Goal: Task Accomplishment & Management: Complete application form

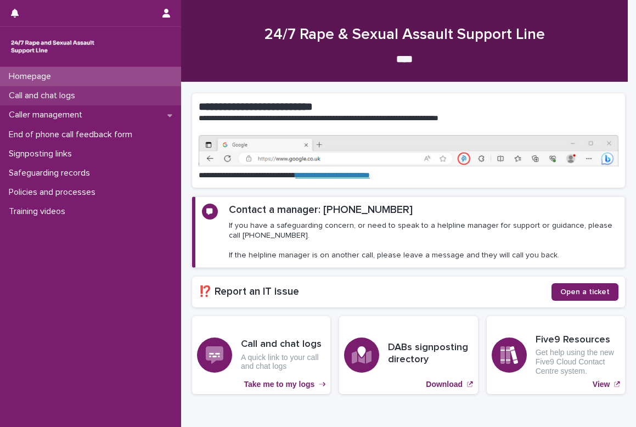
click at [33, 95] on p "Call and chat logs" at bounding box center [44, 96] width 80 height 10
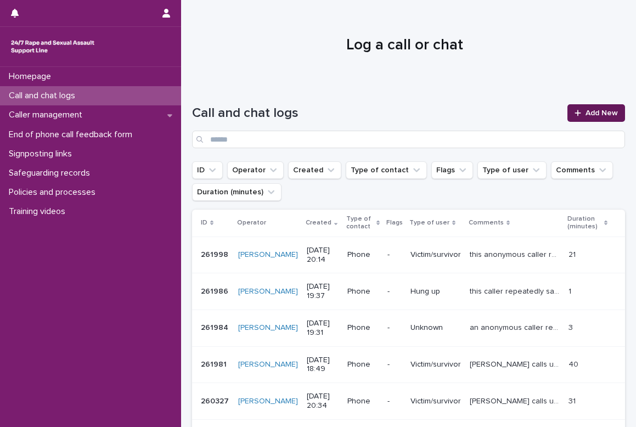
click at [577, 115] on div at bounding box center [579, 113] width 11 height 8
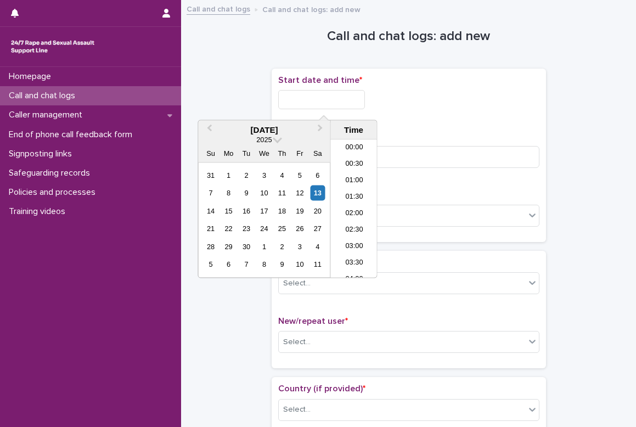
click at [315, 103] on input "text" at bounding box center [321, 99] width 87 height 19
click at [314, 190] on div "13" at bounding box center [317, 192] width 15 height 15
click at [352, 223] on li "19:00" at bounding box center [354, 225] width 47 height 16
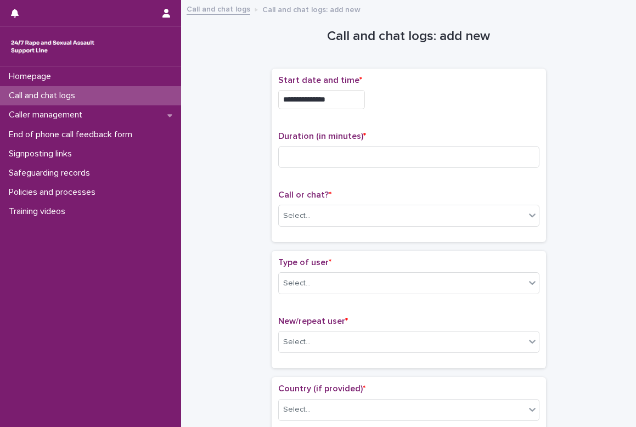
click at [337, 100] on input "**********" at bounding box center [321, 99] width 87 height 19
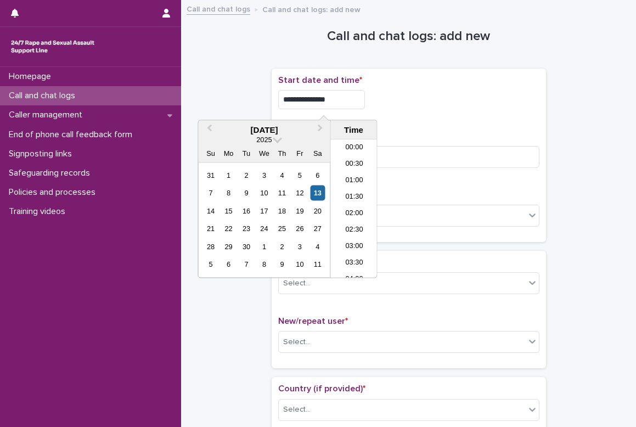
scroll to position [565, 0]
click at [359, 185] on li "18:30" at bounding box center [354, 192] width 47 height 16
click at [340, 104] on input "**********" at bounding box center [321, 99] width 87 height 19
type input "**********"
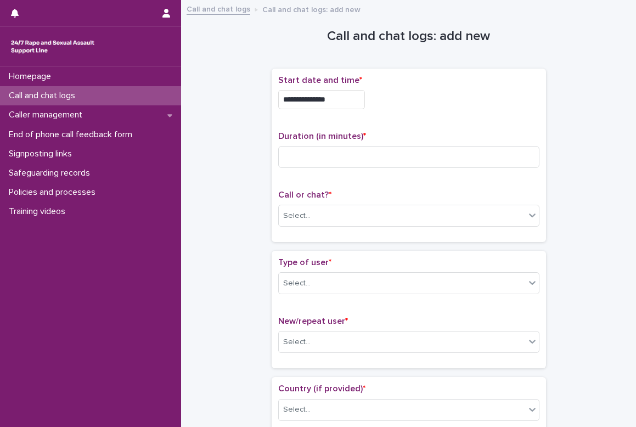
click at [482, 123] on div "**********" at bounding box center [408, 155] width 261 height 160
click at [347, 147] on input at bounding box center [408, 157] width 261 height 22
type input "**"
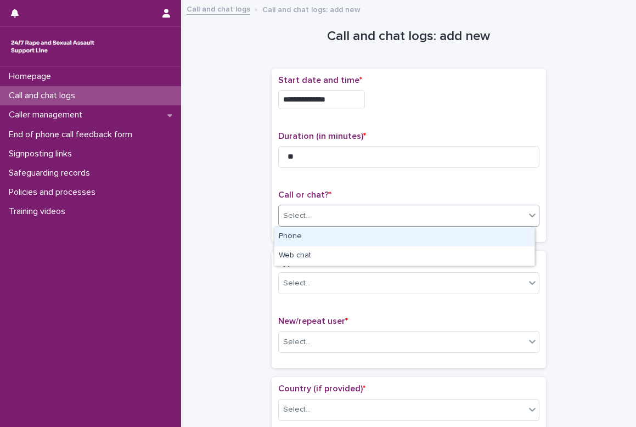
click at [322, 211] on div "Select..." at bounding box center [402, 216] width 246 height 18
drag, startPoint x: 322, startPoint y: 246, endPoint x: 317, endPoint y: 239, distance: 9.1
click at [317, 239] on div "Phone" at bounding box center [404, 236] width 260 height 19
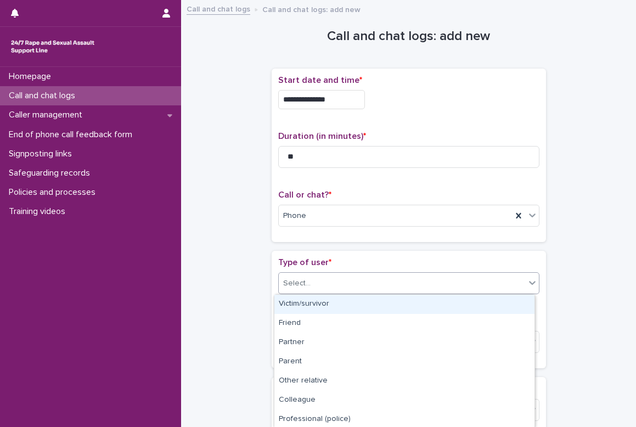
click at [330, 282] on div "Select..." at bounding box center [402, 283] width 246 height 18
click at [329, 305] on div "Victim/survivor" at bounding box center [404, 304] width 260 height 19
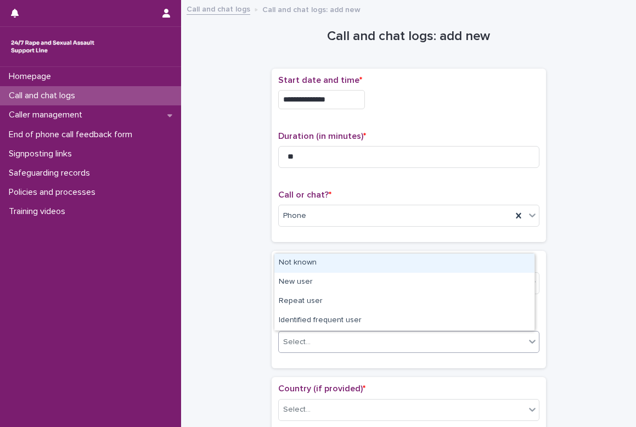
click at [325, 338] on div "Select..." at bounding box center [402, 342] width 246 height 18
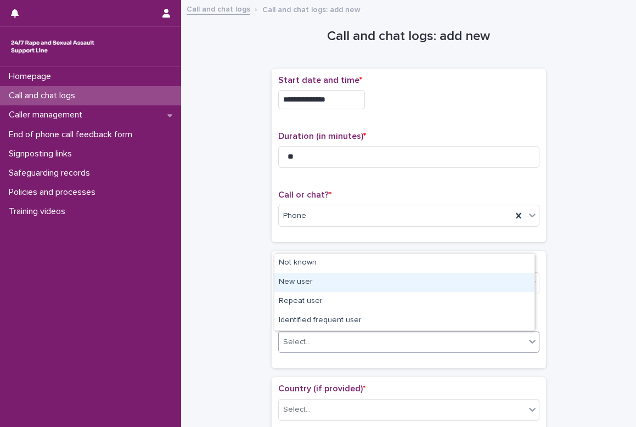
click at [310, 287] on div "New user" at bounding box center [404, 282] width 260 height 19
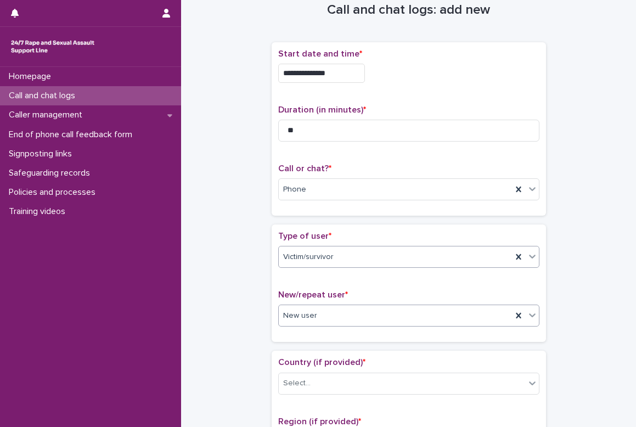
scroll to position [110, 0]
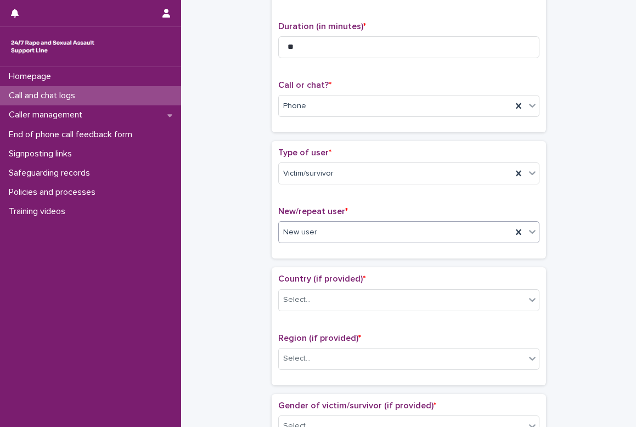
click at [294, 235] on span "New user" at bounding box center [300, 233] width 34 height 12
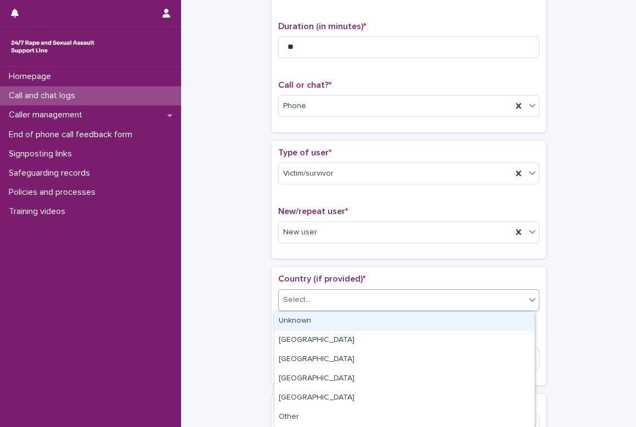
click at [302, 302] on div "Select..." at bounding box center [296, 300] width 27 height 12
click at [304, 320] on div "Unknown" at bounding box center [404, 321] width 260 height 19
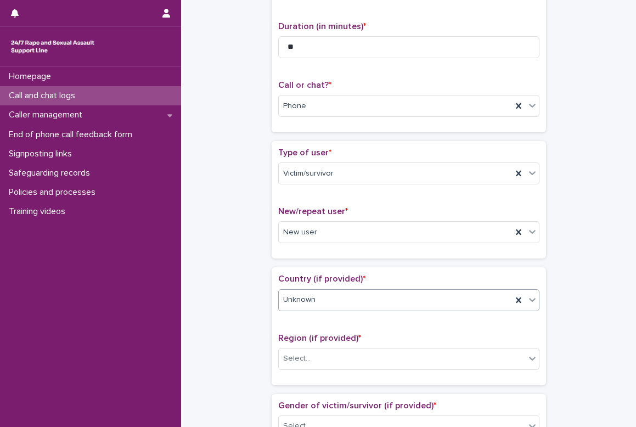
scroll to position [219, 0]
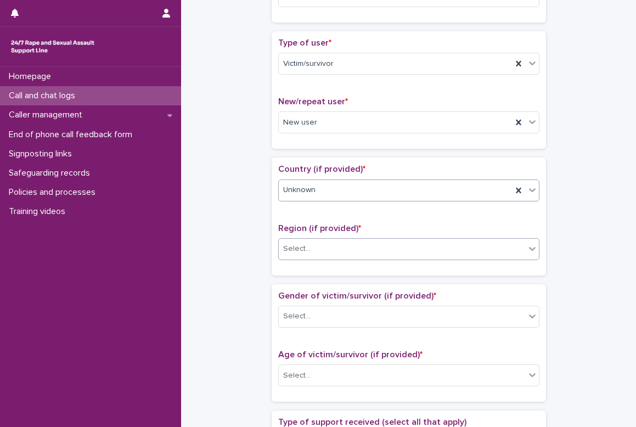
click at [294, 254] on div "Select..." at bounding box center [296, 249] width 27 height 12
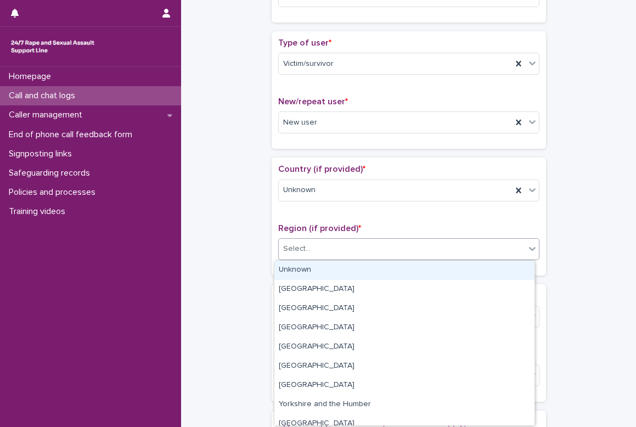
click at [303, 270] on div "Unknown" at bounding box center [404, 270] width 260 height 19
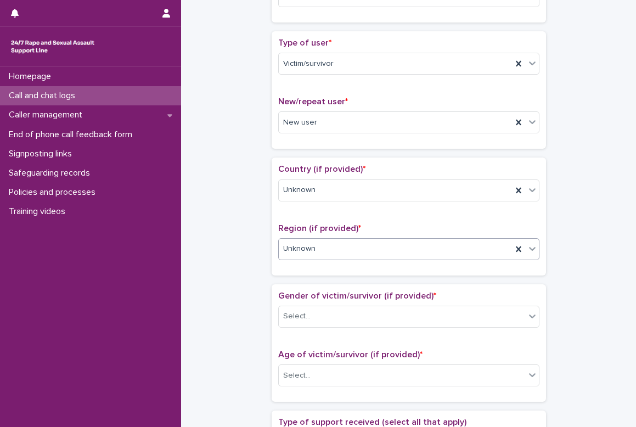
scroll to position [329, 0]
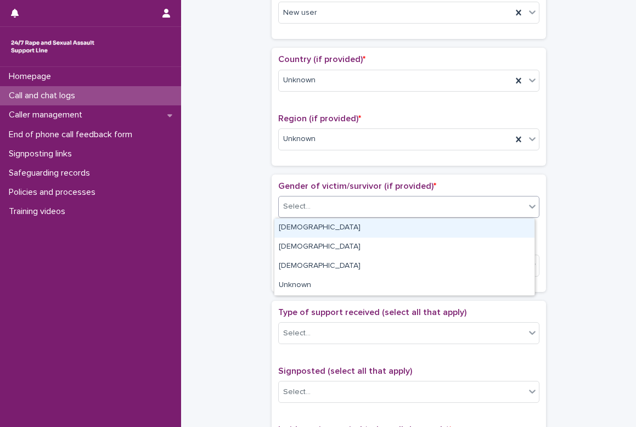
click at [300, 207] on div "Select..." at bounding box center [296, 207] width 27 height 12
click at [305, 226] on div "[DEMOGRAPHIC_DATA]" at bounding box center [404, 227] width 260 height 19
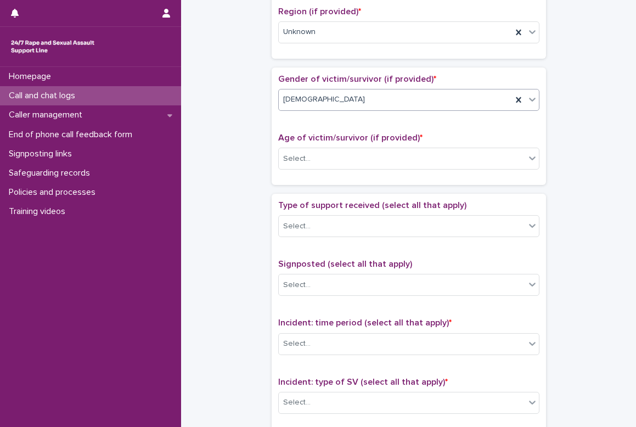
scroll to position [384, 0]
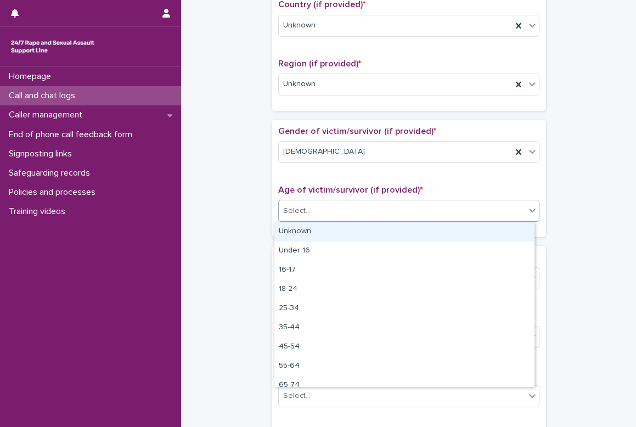
click at [305, 216] on div "Select..." at bounding box center [296, 211] width 27 height 12
click at [306, 231] on div "Unknown" at bounding box center [404, 231] width 260 height 19
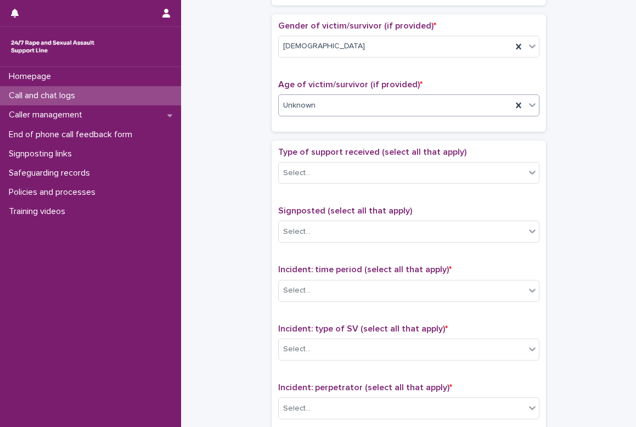
scroll to position [494, 0]
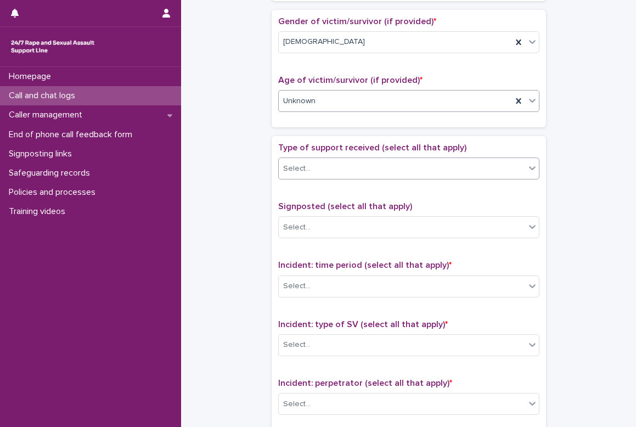
click at [317, 169] on div "Select..." at bounding box center [402, 169] width 246 height 18
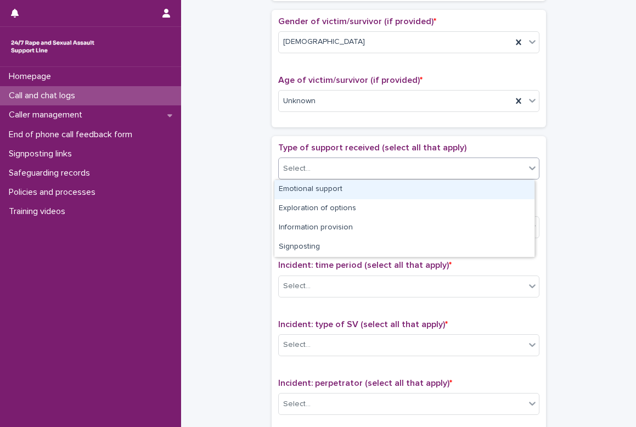
click at [325, 192] on div "Emotional support" at bounding box center [404, 189] width 260 height 19
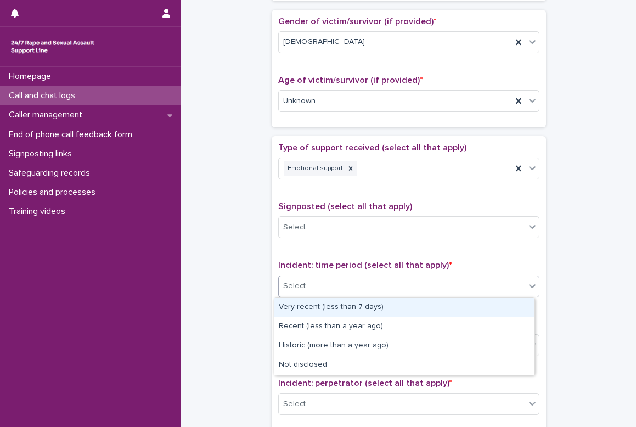
click at [352, 286] on div "Select..." at bounding box center [402, 286] width 246 height 18
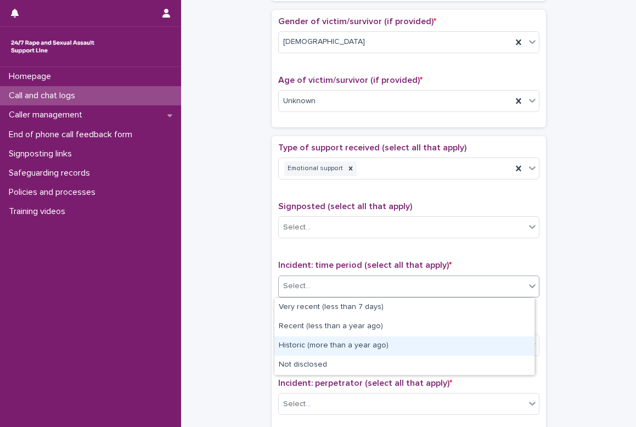
drag, startPoint x: 342, startPoint y: 335, endPoint x: 342, endPoint y: 343, distance: 8.2
click at [342, 343] on div "Historic (more than a year ago)" at bounding box center [404, 345] width 260 height 19
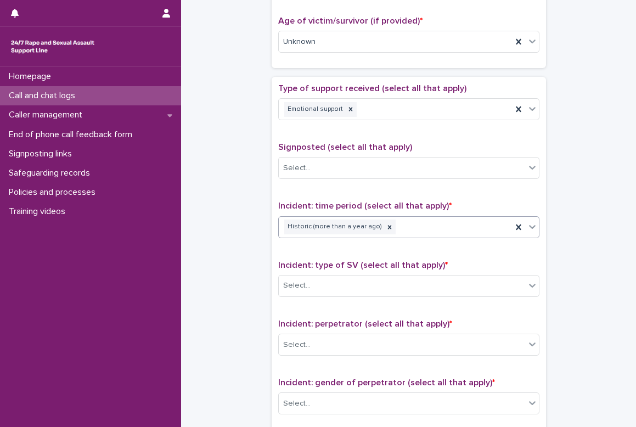
scroll to position [604, 0]
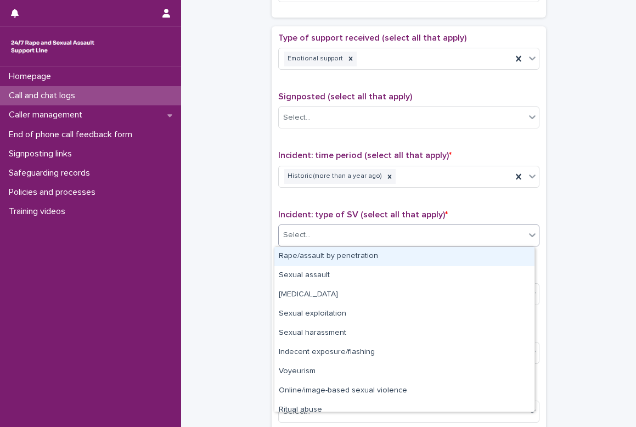
click at [357, 236] on div "Select..." at bounding box center [402, 235] width 246 height 18
click at [346, 254] on div "Rape/assault by penetration" at bounding box center [404, 256] width 260 height 19
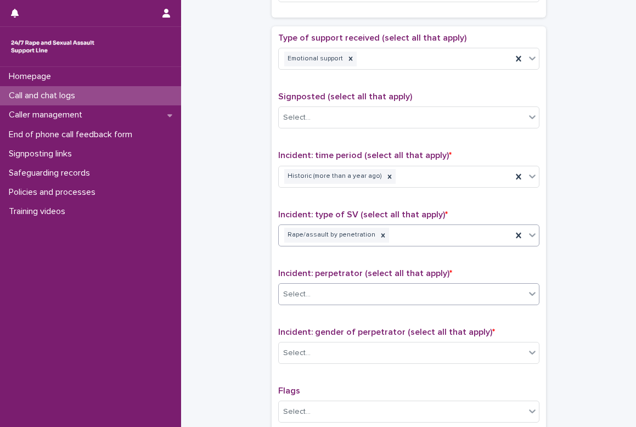
click at [320, 292] on div "Select..." at bounding box center [402, 294] width 246 height 18
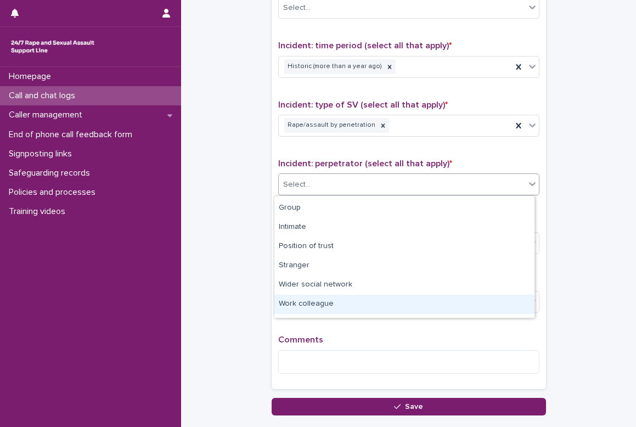
scroll to position [89, 0]
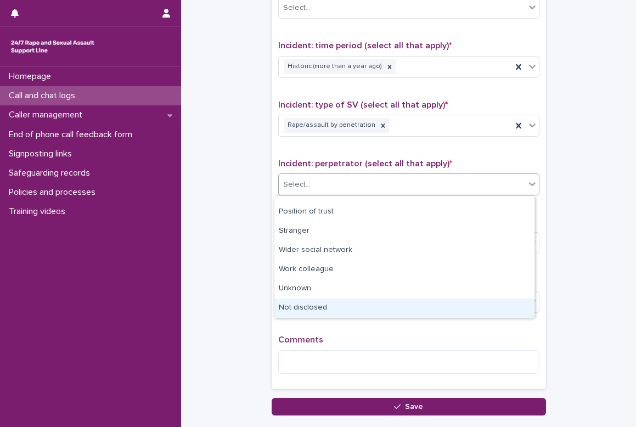
click at [337, 309] on div "Not disclosed" at bounding box center [404, 307] width 260 height 19
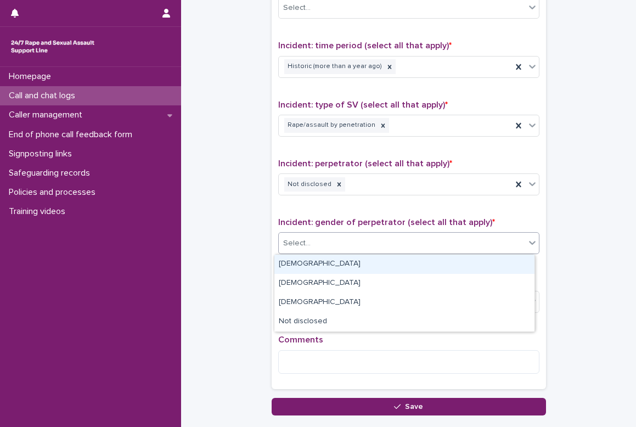
click at [325, 247] on div "Select..." at bounding box center [402, 243] width 246 height 18
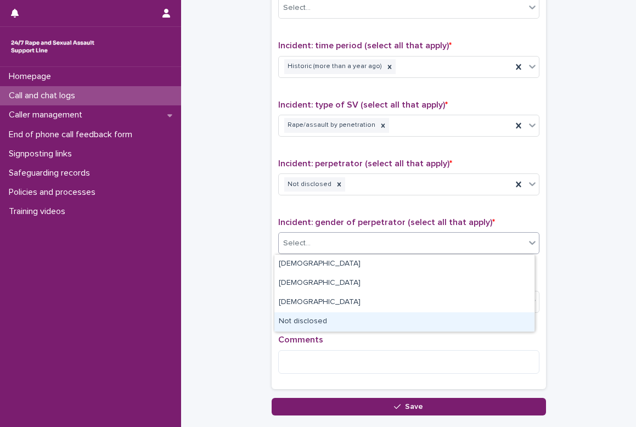
click at [342, 317] on div "Not disclosed" at bounding box center [404, 321] width 260 height 19
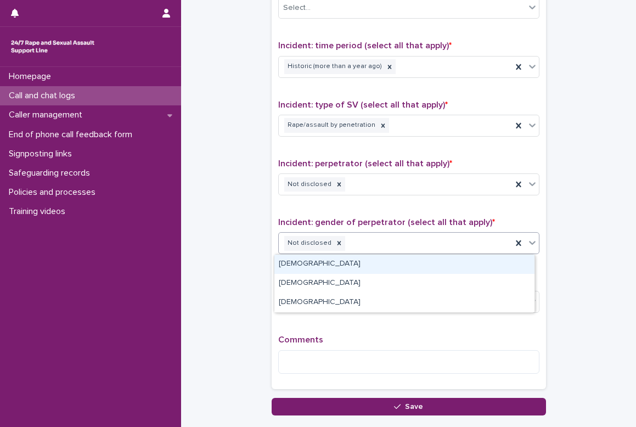
click at [527, 240] on icon at bounding box center [532, 242] width 11 height 11
click at [347, 260] on div "[DEMOGRAPHIC_DATA]" at bounding box center [404, 264] width 260 height 19
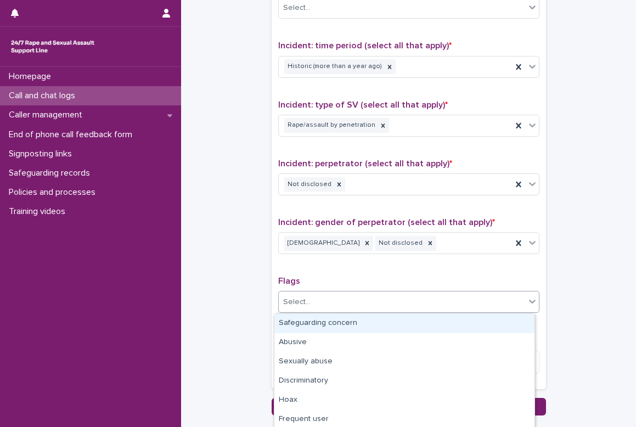
click at [303, 298] on div "Select..." at bounding box center [296, 302] width 27 height 12
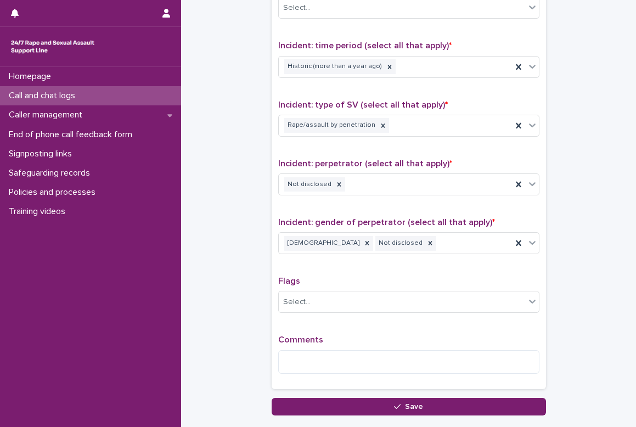
drag, startPoint x: 334, startPoint y: 268, endPoint x: 320, endPoint y: 315, distance: 49.0
click at [334, 268] on div "Type of support received (select all that apply) Emotional support Signposted (…" at bounding box center [408, 152] width 261 height 459
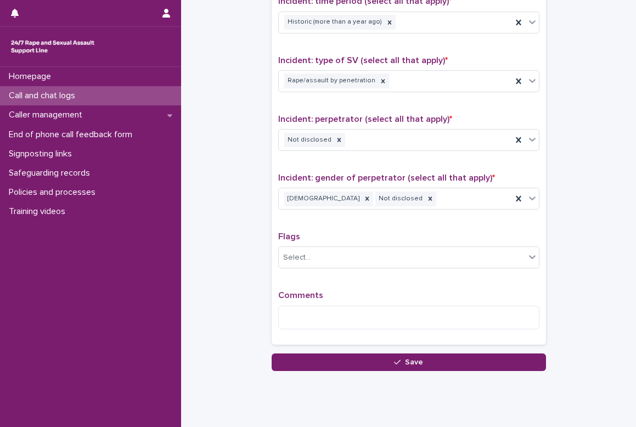
scroll to position [787, 0]
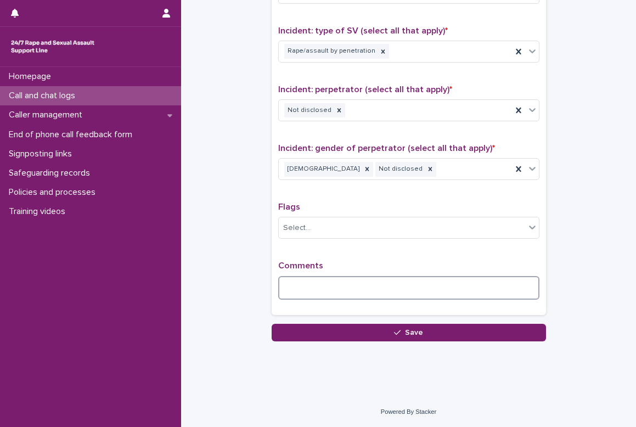
click at [286, 283] on textarea at bounding box center [408, 288] width 261 height 24
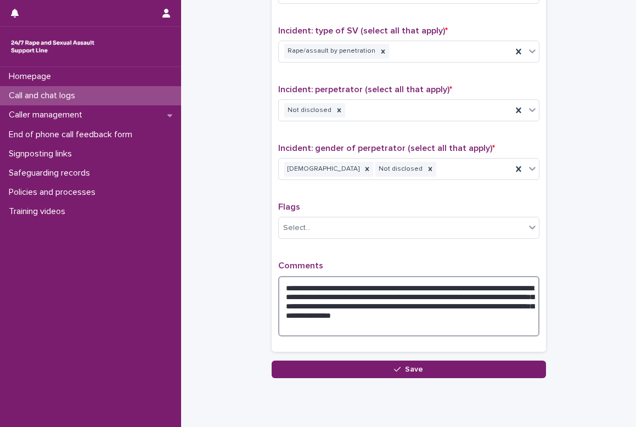
click at [397, 318] on textarea "**********" at bounding box center [408, 306] width 261 height 60
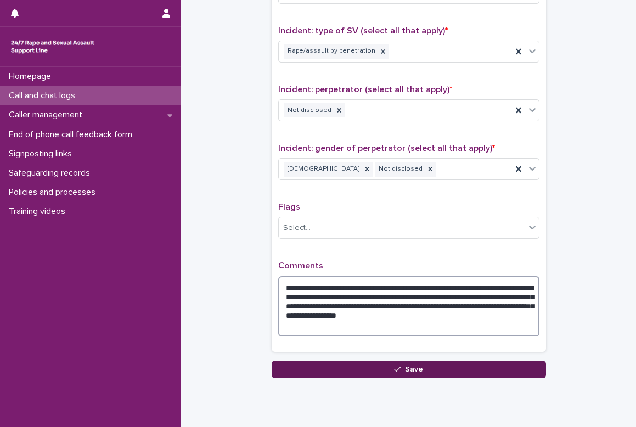
type textarea "**********"
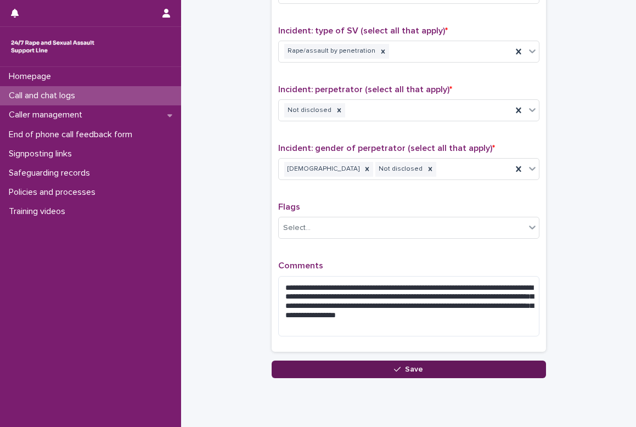
click at [405, 372] on span "Save" at bounding box center [414, 369] width 18 height 8
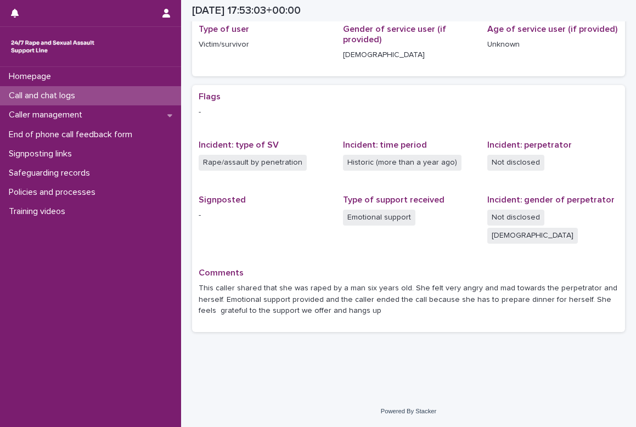
scroll to position [136, 0]
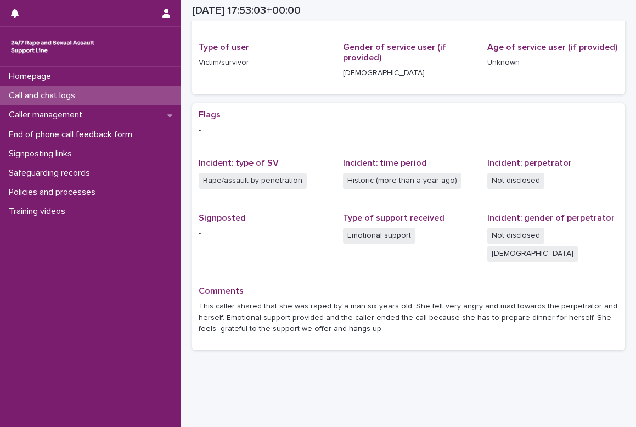
click at [54, 350] on div "Homepage Call and chat logs Caller management End of phone call feedback form S…" at bounding box center [90, 247] width 181 height 360
click at [579, 222] on span "Incident: gender of perpetrator" at bounding box center [550, 217] width 127 height 9
click at [474, 370] on div "Loading... Saving… Loading... Saving… 2025-09-13 17:53:03+00:00 13/9/2025 18:53…" at bounding box center [408, 142] width 455 height 543
click at [391, 379] on div "Loading... Saving… Loading... Saving… 2025-09-13 17:53:03+00:00 13/9/2025 18:53…" at bounding box center [408, 142] width 455 height 543
click at [108, 330] on div "Homepage Call and chat logs Caller management End of phone call feedback form S…" at bounding box center [90, 247] width 181 height 360
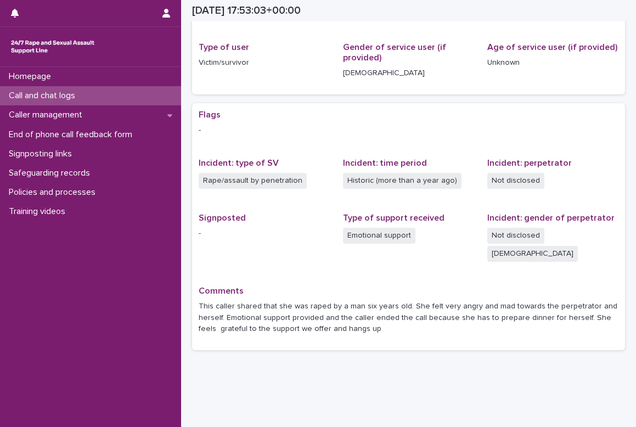
click at [56, 95] on p "Call and chat logs" at bounding box center [44, 96] width 80 height 10
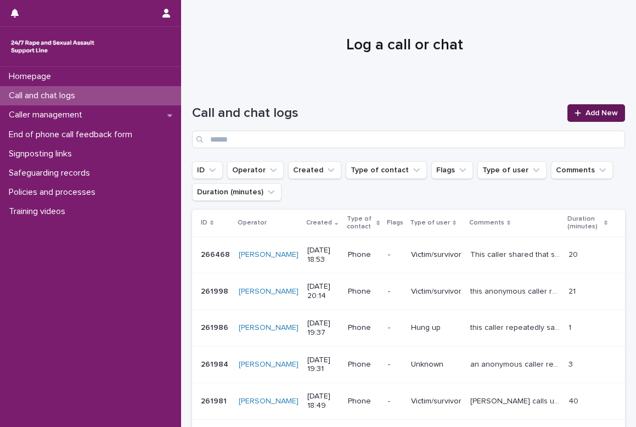
click at [592, 105] on link "Add New" at bounding box center [596, 113] width 58 height 18
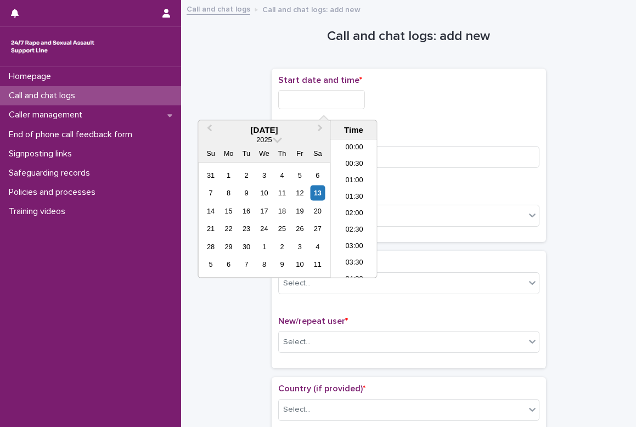
scroll to position [581, 0]
click at [295, 104] on input "text" at bounding box center [321, 99] width 87 height 19
click at [358, 187] on li "19:00" at bounding box center [354, 192] width 47 height 16
click at [343, 99] on input "**********" at bounding box center [321, 99] width 87 height 19
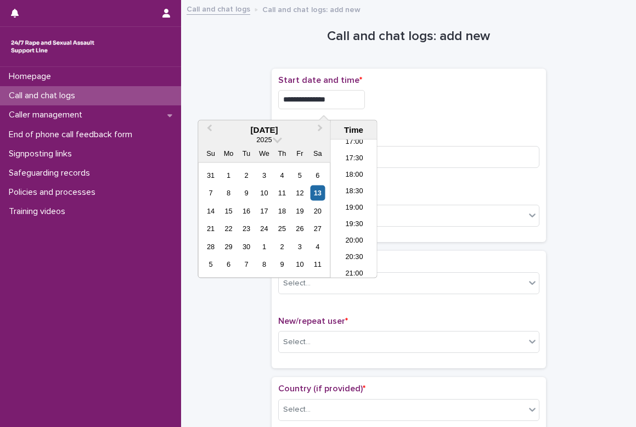
type input "**********"
click at [448, 121] on div "**********" at bounding box center [408, 155] width 261 height 160
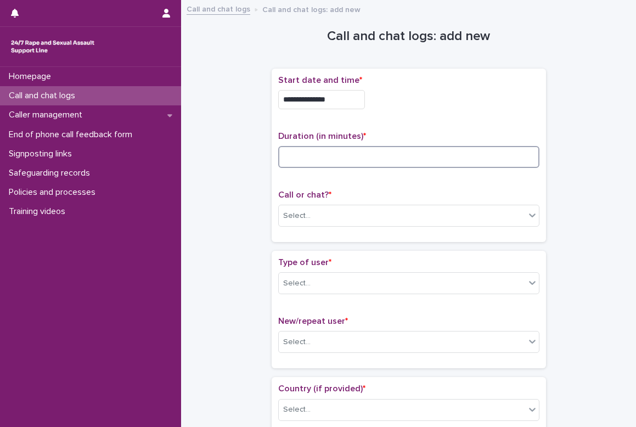
click at [296, 166] on input at bounding box center [408, 157] width 261 height 22
type input "**"
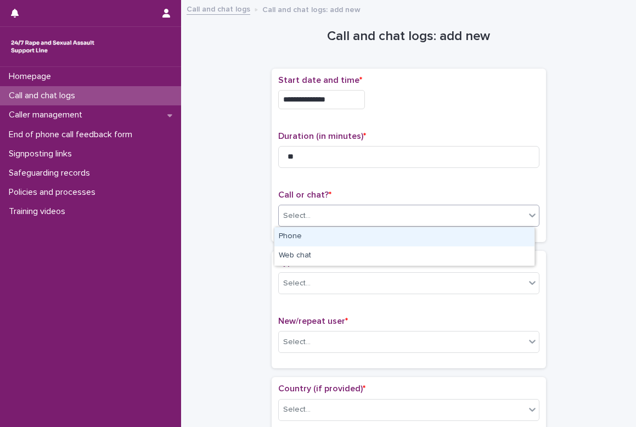
click at [317, 218] on div "Select..." at bounding box center [402, 216] width 246 height 18
click at [306, 240] on div "Phone" at bounding box center [404, 236] width 260 height 19
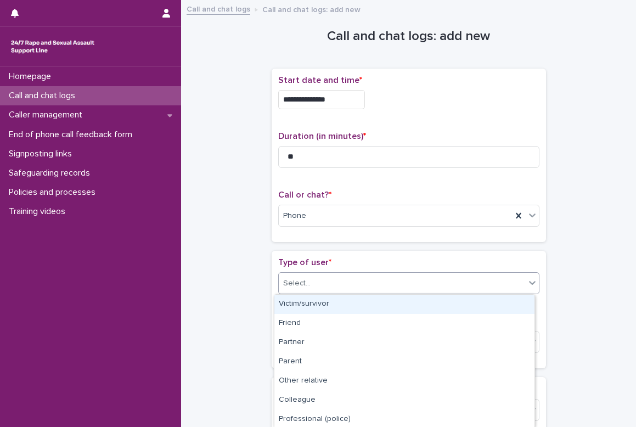
click at [291, 286] on div "Select..." at bounding box center [296, 284] width 27 height 12
click at [294, 305] on div "Victim/survivor" at bounding box center [404, 304] width 260 height 19
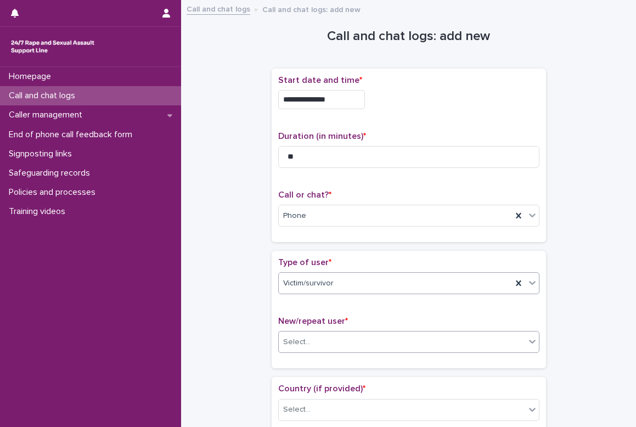
click at [301, 335] on div "Select..." at bounding box center [402, 342] width 246 height 18
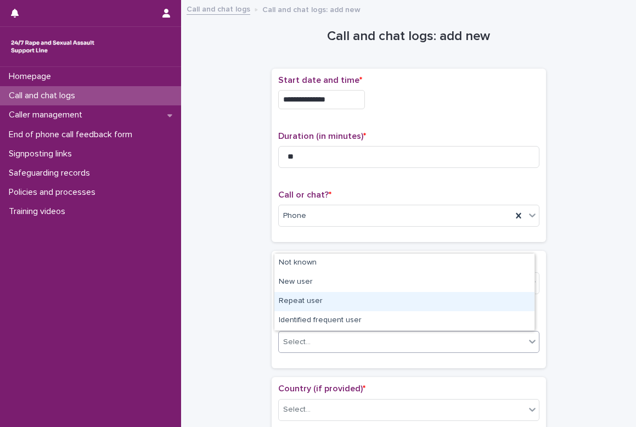
click at [305, 300] on div "Repeat user" at bounding box center [404, 301] width 260 height 19
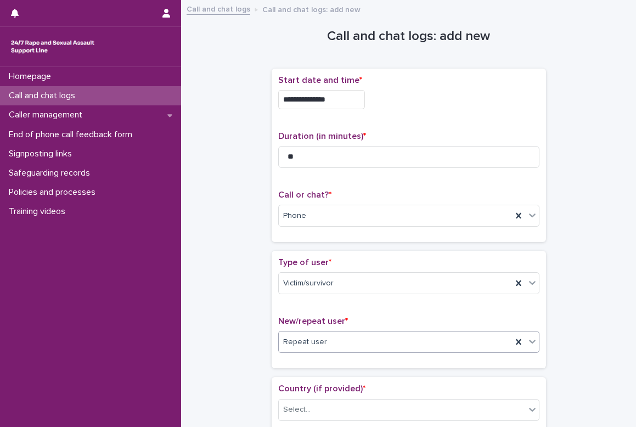
scroll to position [55, 0]
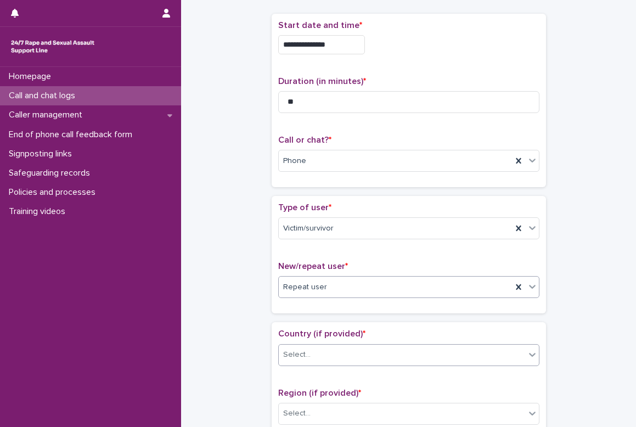
click at [289, 357] on div "Select..." at bounding box center [296, 355] width 27 height 12
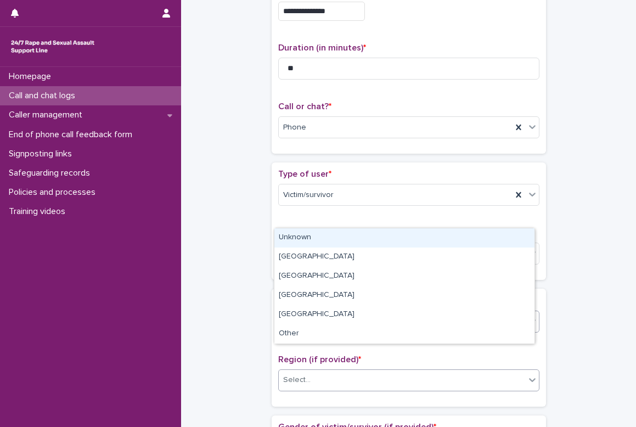
scroll to position [110, 0]
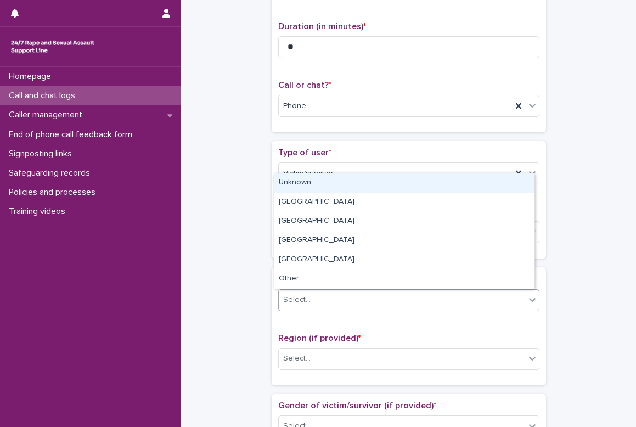
click at [315, 182] on div "Unknown" at bounding box center [404, 182] width 260 height 19
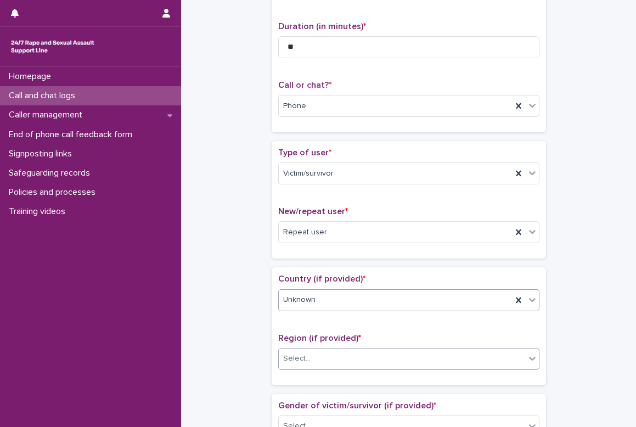
click at [294, 359] on div "Select..." at bounding box center [296, 359] width 27 height 12
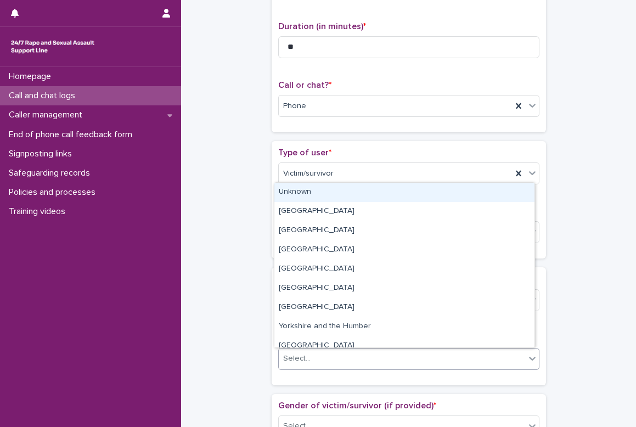
click at [347, 193] on div "Unknown" at bounding box center [404, 192] width 260 height 19
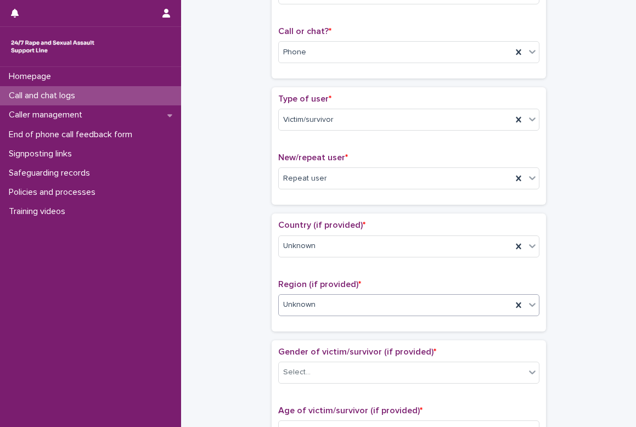
scroll to position [274, 0]
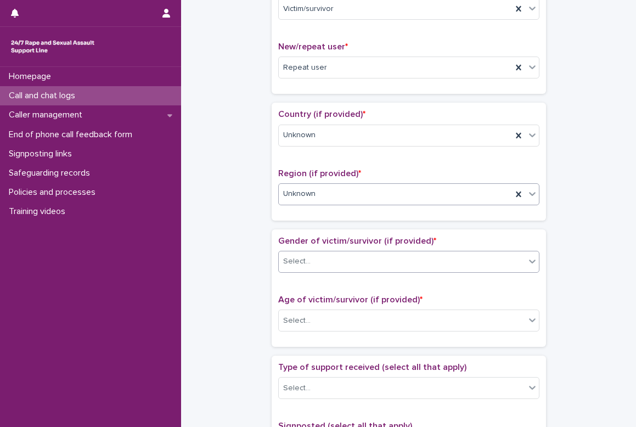
click at [305, 260] on div "Select..." at bounding box center [402, 261] width 246 height 18
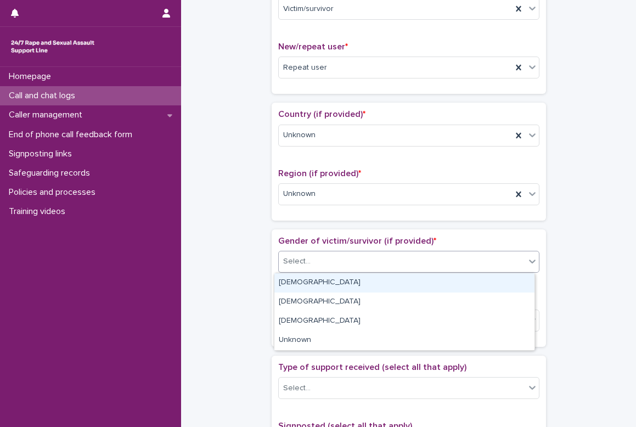
click at [303, 280] on div "[DEMOGRAPHIC_DATA]" at bounding box center [404, 282] width 260 height 19
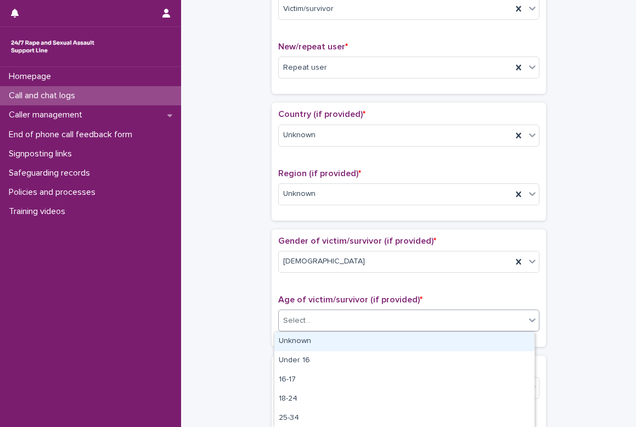
click at [295, 325] on div "Select..." at bounding box center [296, 321] width 27 height 12
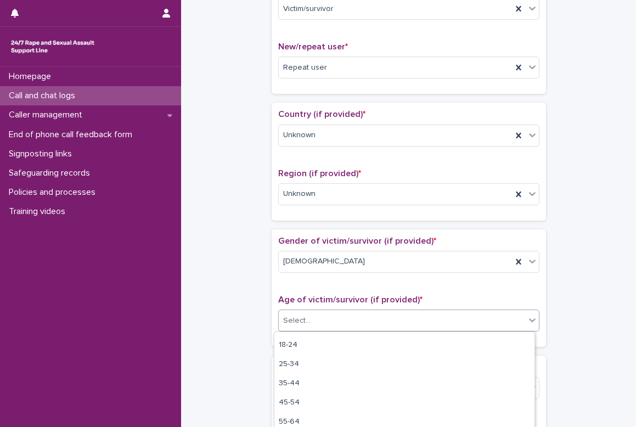
scroll to position [97, 0]
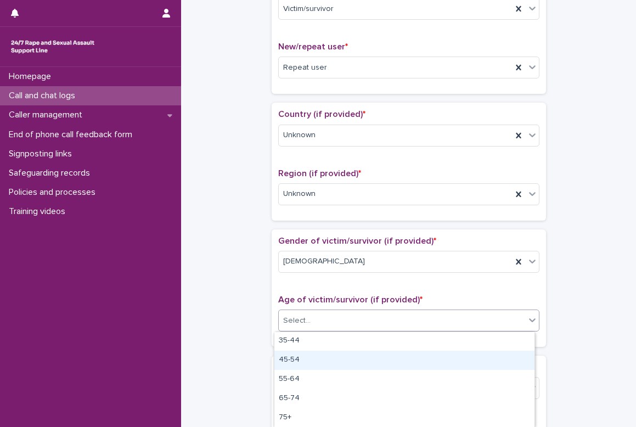
click at [309, 361] on div "45-54" at bounding box center [404, 360] width 260 height 19
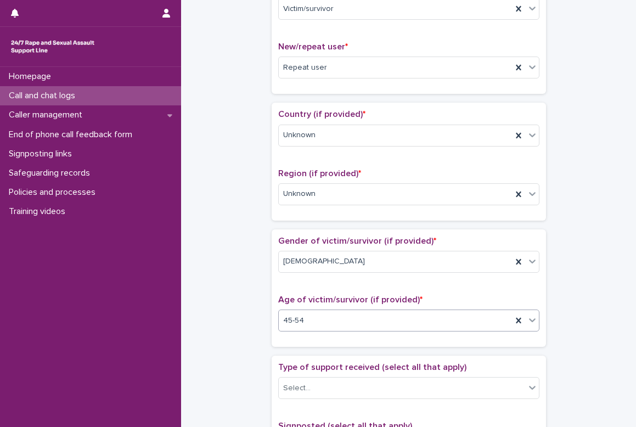
scroll to position [329, 0]
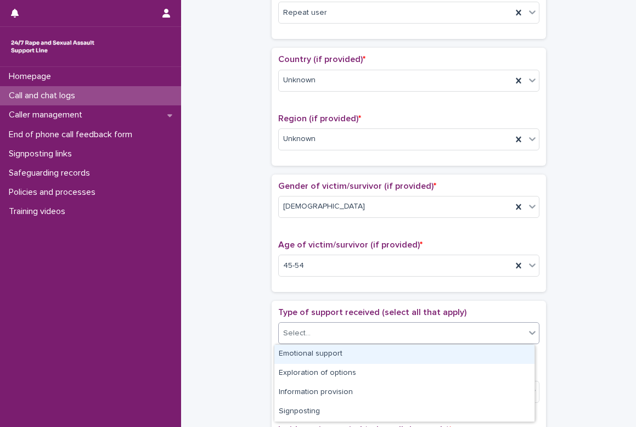
click at [316, 329] on div "Select..." at bounding box center [402, 333] width 246 height 18
click at [303, 353] on div "Emotional support" at bounding box center [404, 354] width 260 height 19
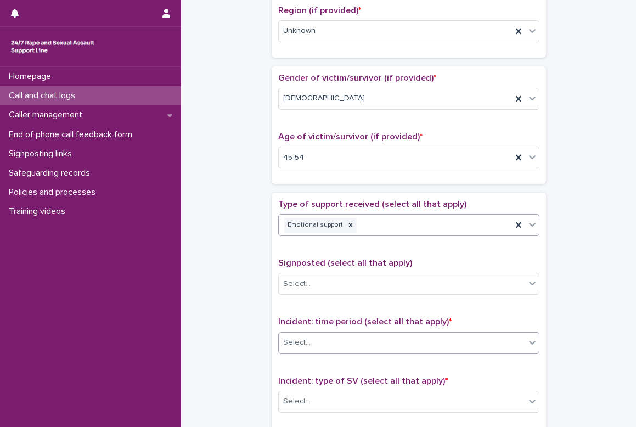
scroll to position [439, 0]
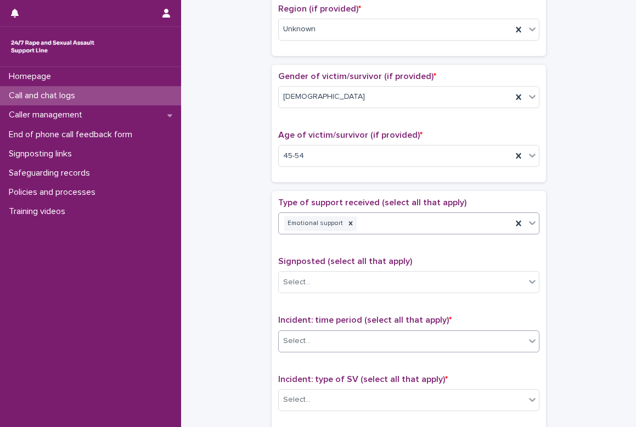
click at [297, 340] on div "Select..." at bounding box center [296, 341] width 27 height 12
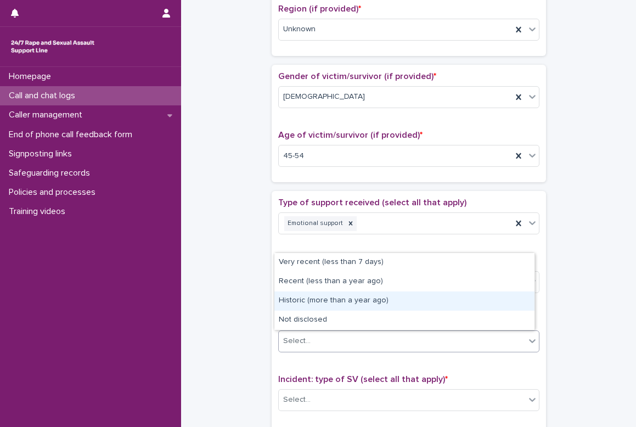
drag, startPoint x: 318, startPoint y: 334, endPoint x: 333, endPoint y: 298, distance: 38.9
click at [333, 298] on div "Historic (more than a year ago)" at bounding box center [404, 300] width 260 height 19
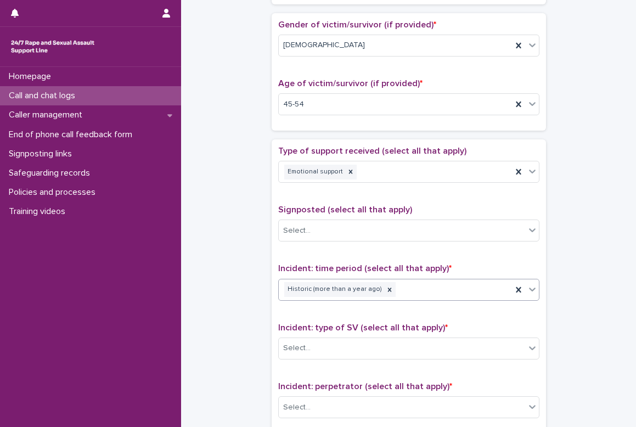
scroll to position [549, 0]
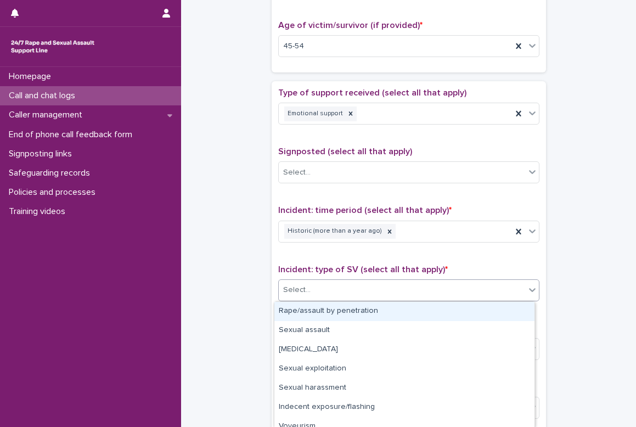
click at [325, 294] on div "Select..." at bounding box center [402, 290] width 246 height 18
click at [325, 308] on div "Rape/assault by penetration" at bounding box center [404, 311] width 260 height 19
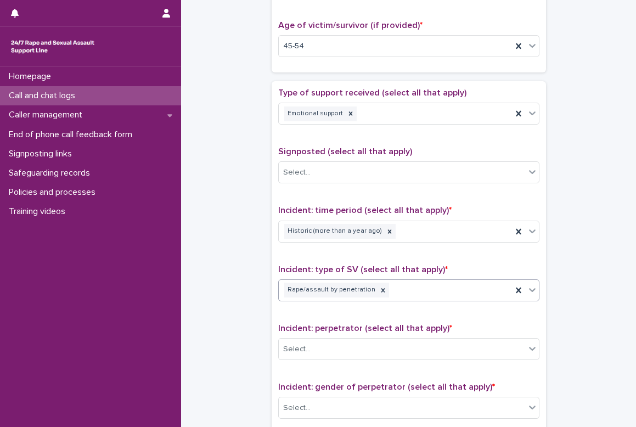
scroll to position [658, 0]
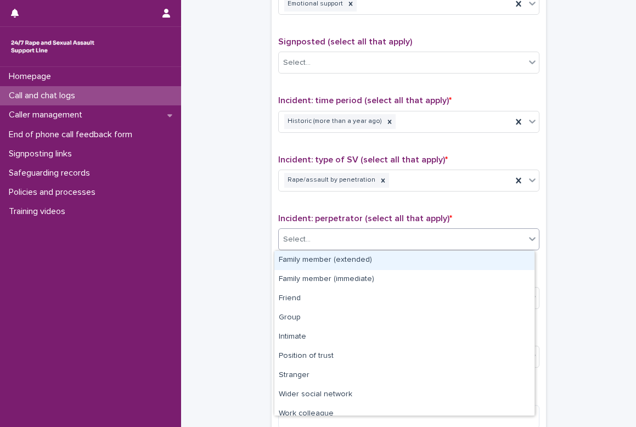
click at [311, 244] on div "Select..." at bounding box center [402, 239] width 246 height 18
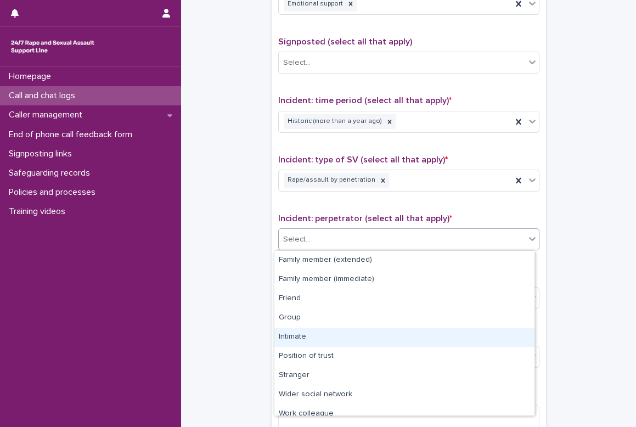
scroll to position [47, 0]
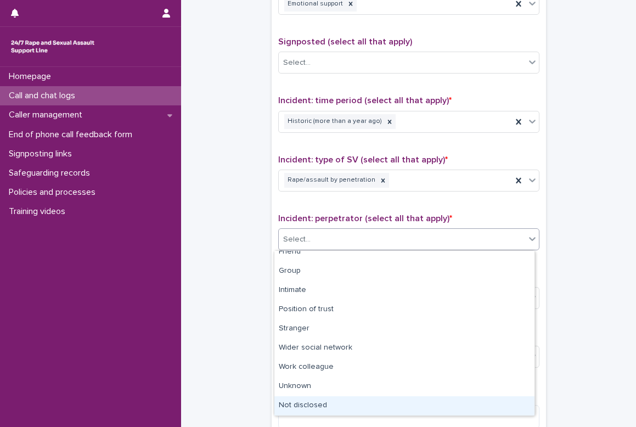
click at [307, 403] on div "Not disclosed" at bounding box center [404, 405] width 260 height 19
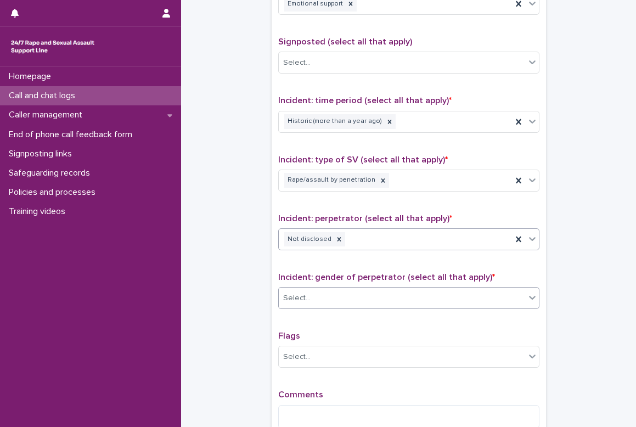
click at [331, 297] on div "Select..." at bounding box center [402, 298] width 246 height 18
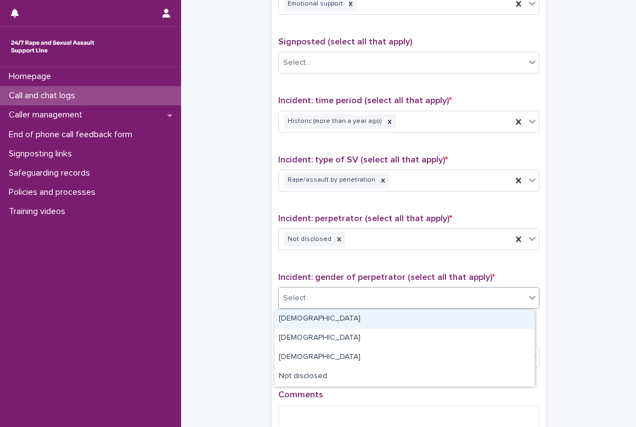
drag, startPoint x: 317, startPoint y: 330, endPoint x: 318, endPoint y: 323, distance: 6.7
click at [318, 323] on div "[DEMOGRAPHIC_DATA]" at bounding box center [404, 318] width 260 height 19
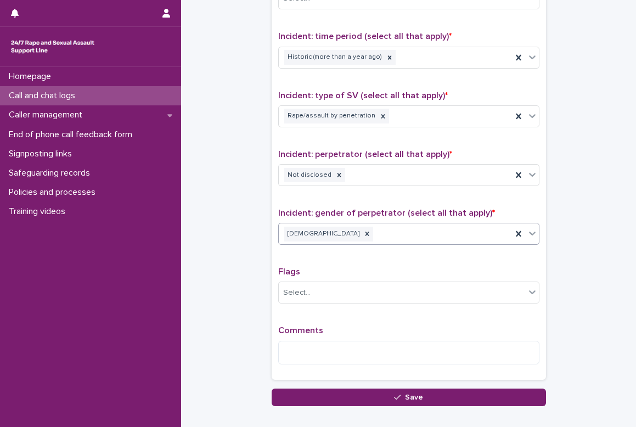
scroll to position [787, 0]
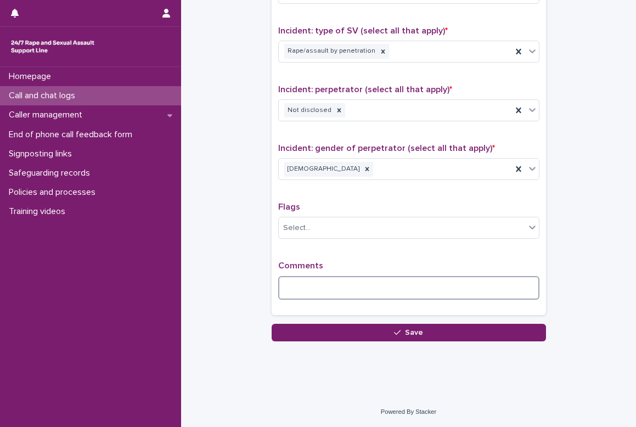
click at [304, 284] on textarea at bounding box center [408, 288] width 261 height 24
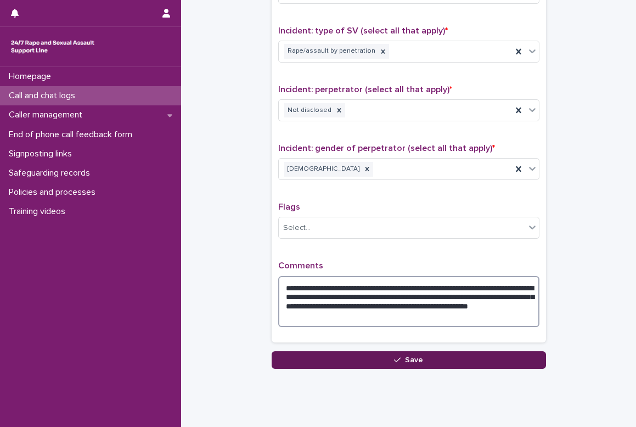
type textarea "**********"
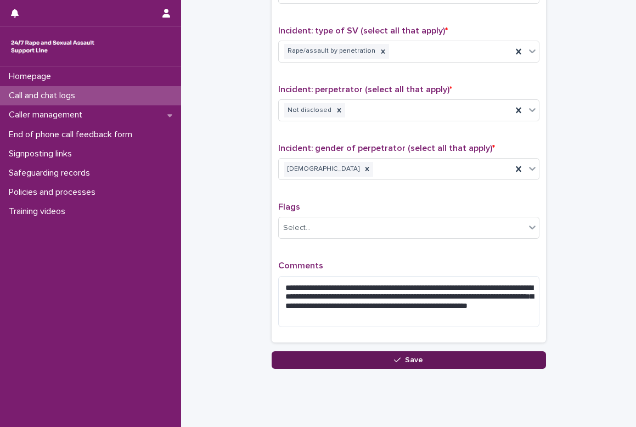
click at [414, 359] on span "Save" at bounding box center [414, 360] width 18 height 8
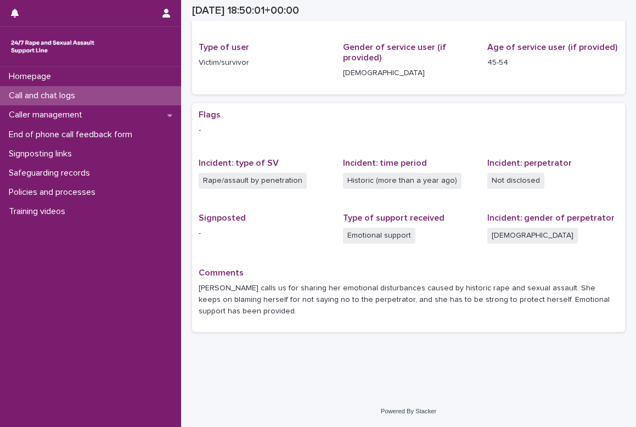
scroll to position [136, 0]
click at [263, 388] on div "Loading... Saving… Loading... Saving… 2025-09-13 18:50:01+00:00 13/9/2025 19:50…" at bounding box center [408, 133] width 455 height 525
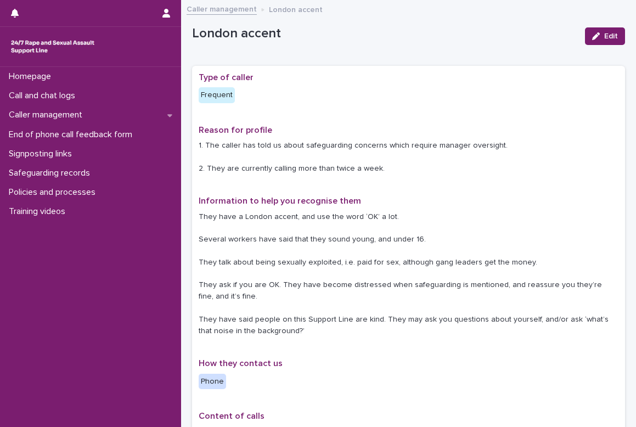
click at [109, 305] on div "Homepage Call and chat logs Caller management End of phone call feedback form S…" at bounding box center [90, 247] width 181 height 360
click at [27, 98] on p "Call and chat logs" at bounding box center [44, 96] width 80 height 10
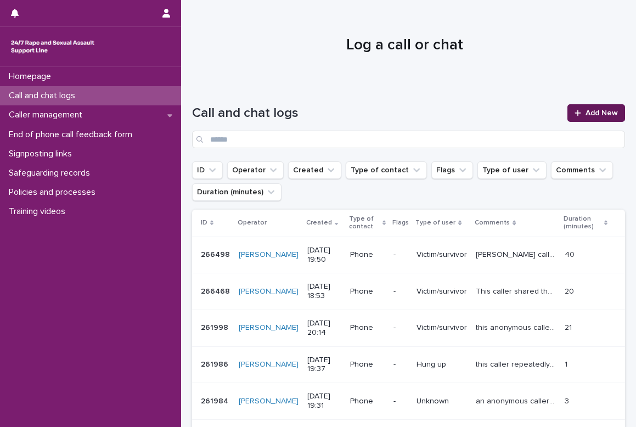
click at [592, 108] on link "Add New" at bounding box center [596, 113] width 58 height 18
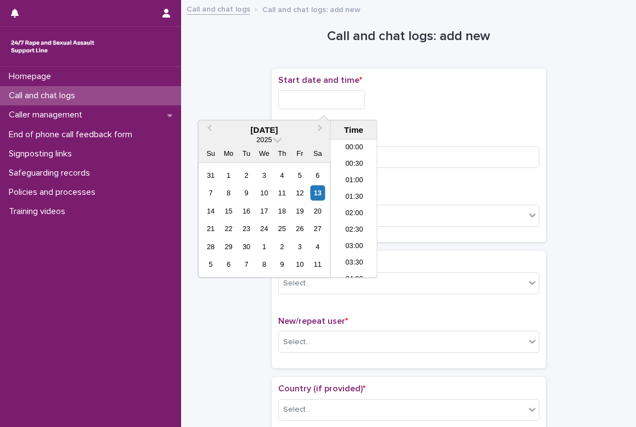
click at [314, 103] on input "text" at bounding box center [321, 99] width 87 height 19
click at [359, 178] on li "19:30" at bounding box center [354, 176] width 47 height 16
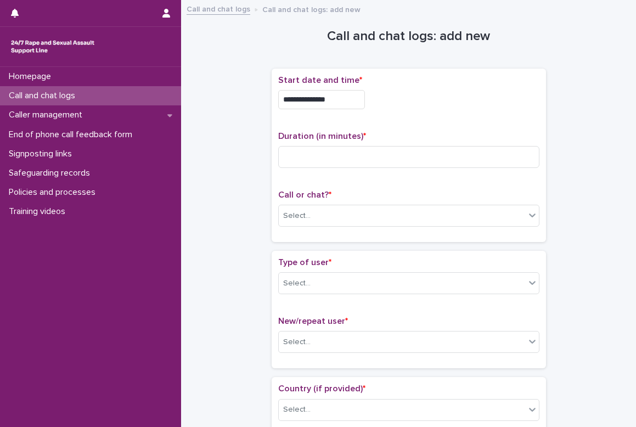
click at [342, 98] on input "**********" at bounding box center [321, 99] width 87 height 19
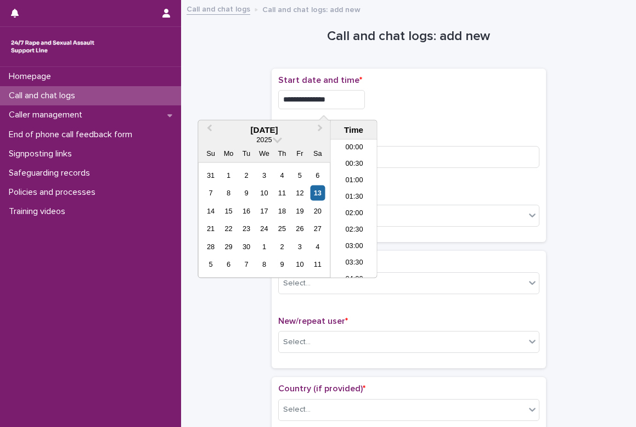
scroll to position [581, 0]
type input "**********"
click at [405, 129] on div "**********" at bounding box center [408, 155] width 261 height 160
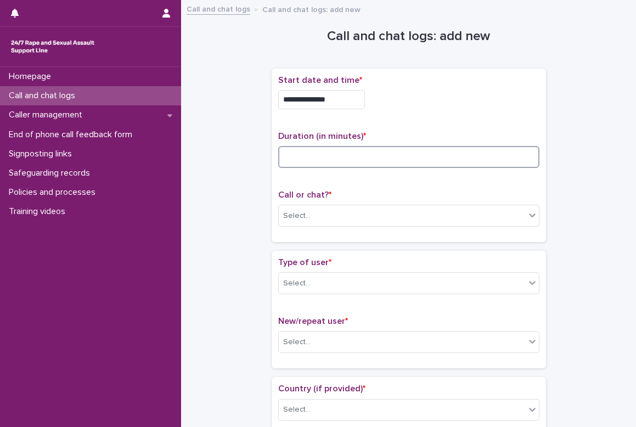
click at [387, 157] on input at bounding box center [408, 157] width 261 height 22
type input "**"
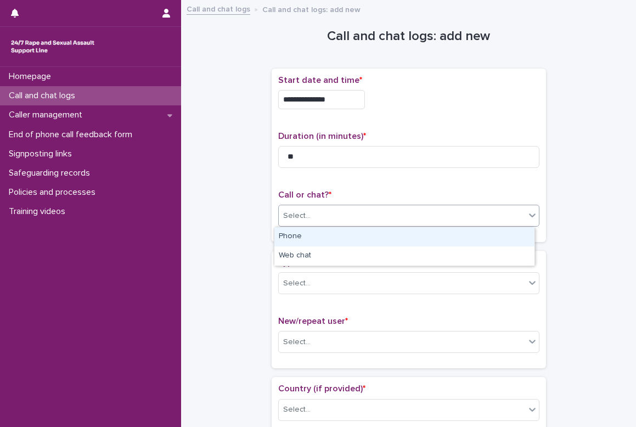
click at [389, 221] on div "Select..." at bounding box center [402, 216] width 246 height 18
click at [382, 236] on div "Phone" at bounding box center [404, 236] width 260 height 19
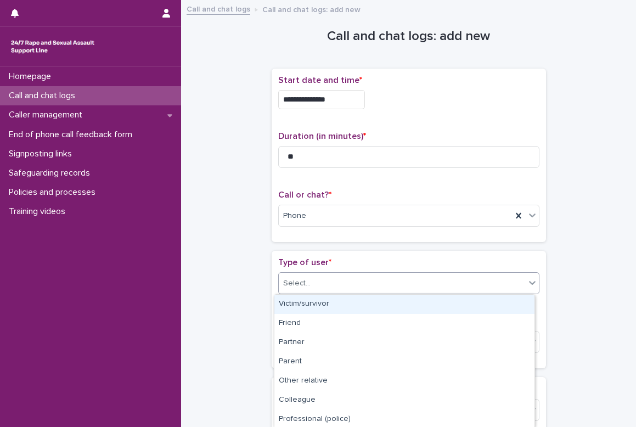
click at [336, 284] on div "Select..." at bounding box center [402, 283] width 246 height 18
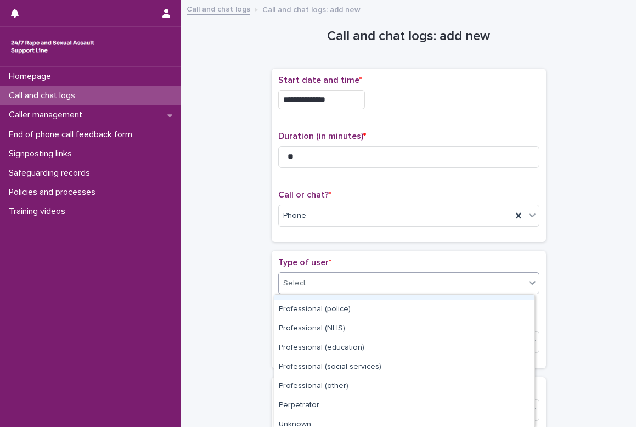
scroll to position [155, 0]
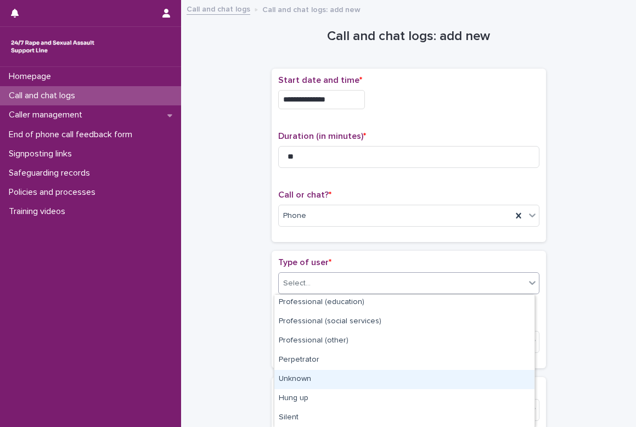
drag, startPoint x: 406, startPoint y: 347, endPoint x: 396, endPoint y: 370, distance: 25.1
click at [396, 370] on div "Unknown" at bounding box center [404, 379] width 260 height 19
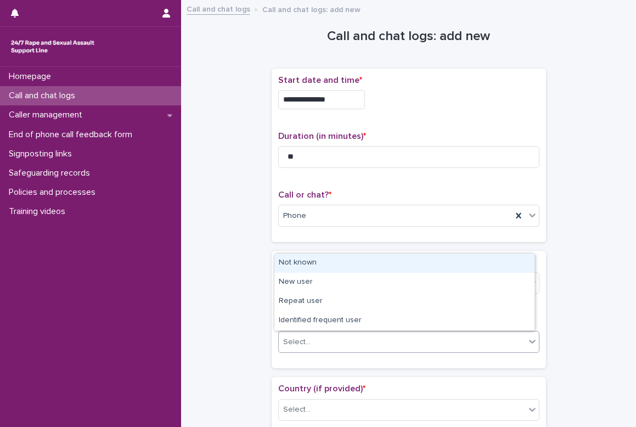
click at [328, 339] on div "Select..." at bounding box center [402, 342] width 246 height 18
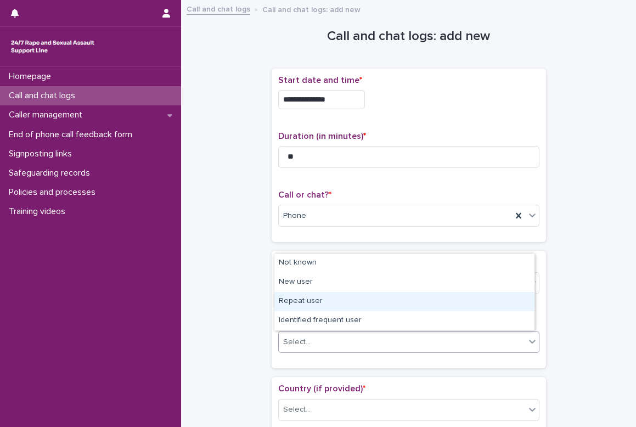
drag, startPoint x: 332, startPoint y: 335, endPoint x: 334, endPoint y: 300, distance: 35.7
click at [334, 300] on div "Repeat user" at bounding box center [404, 301] width 260 height 19
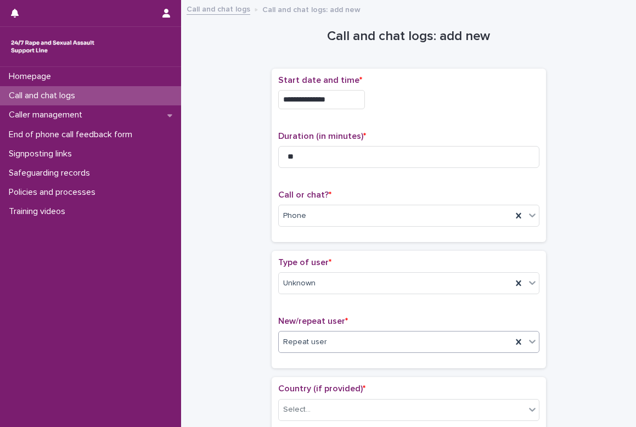
scroll to position [55, 0]
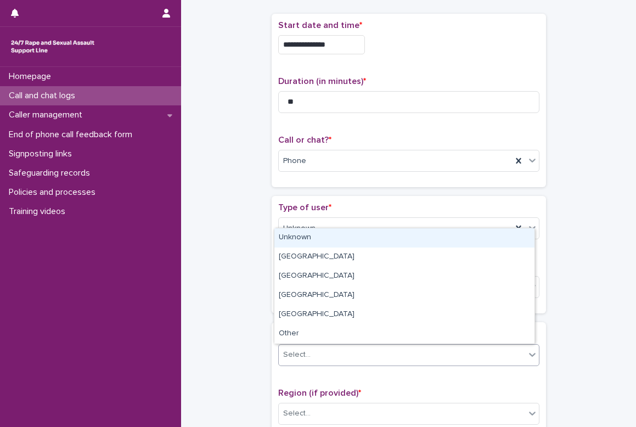
click at [320, 354] on div "Select..." at bounding box center [402, 355] width 246 height 18
click at [313, 237] on div "Unknown" at bounding box center [404, 237] width 260 height 19
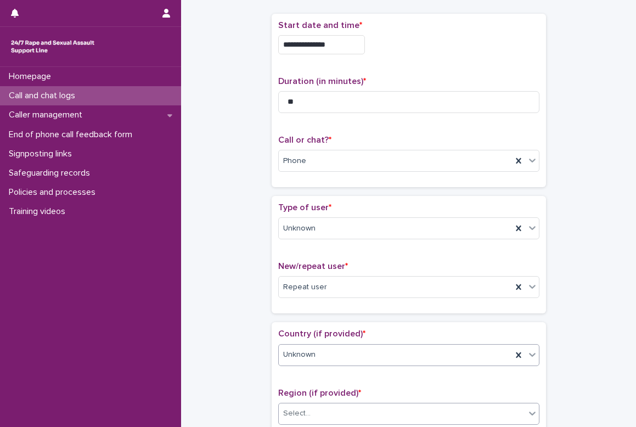
click at [343, 412] on div "Select..." at bounding box center [402, 413] width 246 height 18
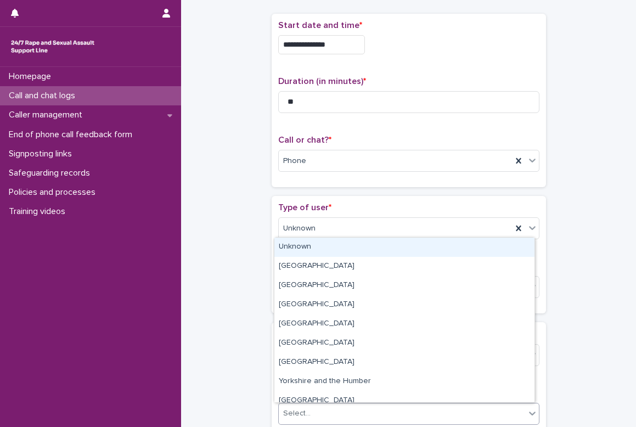
click at [331, 247] on div "Unknown" at bounding box center [404, 247] width 260 height 19
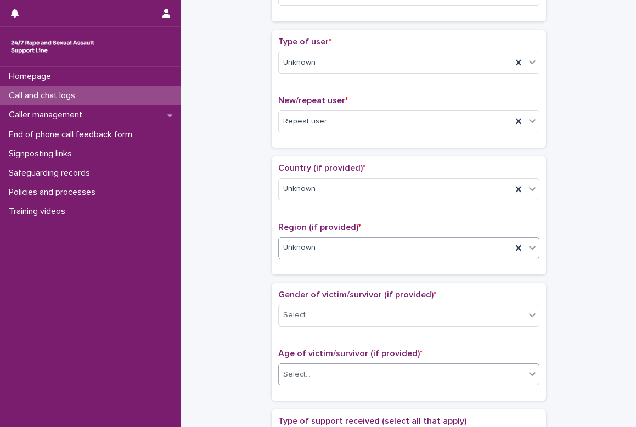
scroll to position [274, 0]
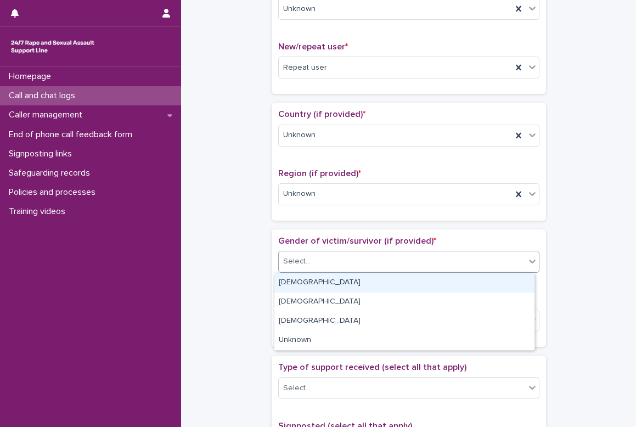
click at [310, 258] on div "Select..." at bounding box center [402, 261] width 246 height 18
click at [311, 283] on div "[DEMOGRAPHIC_DATA]" at bounding box center [404, 282] width 260 height 19
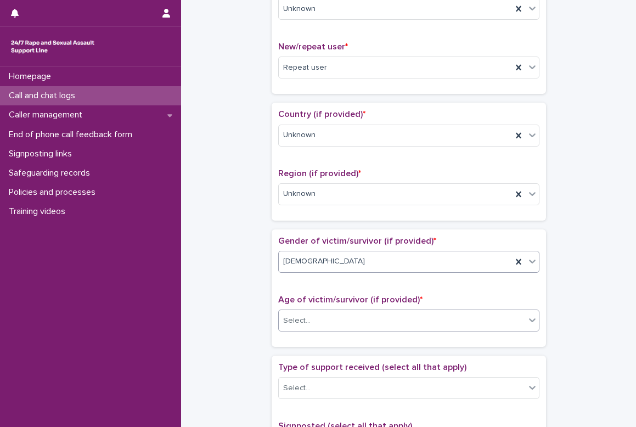
click at [319, 318] on div "Select..." at bounding box center [402, 321] width 246 height 18
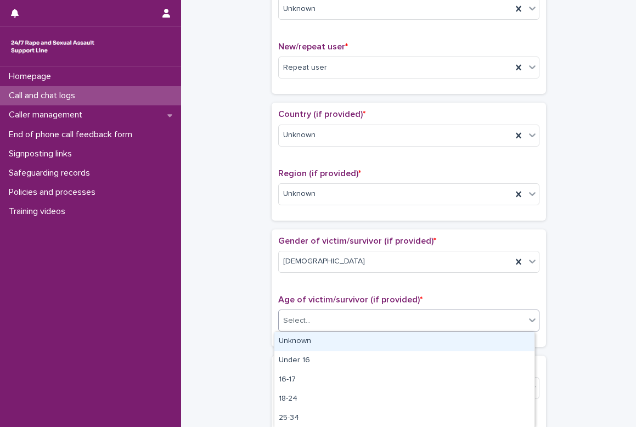
click at [319, 343] on div "Unknown" at bounding box center [404, 341] width 260 height 19
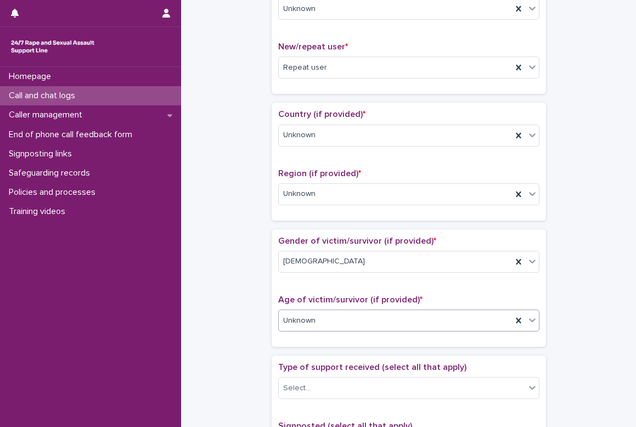
scroll to position [384, 0]
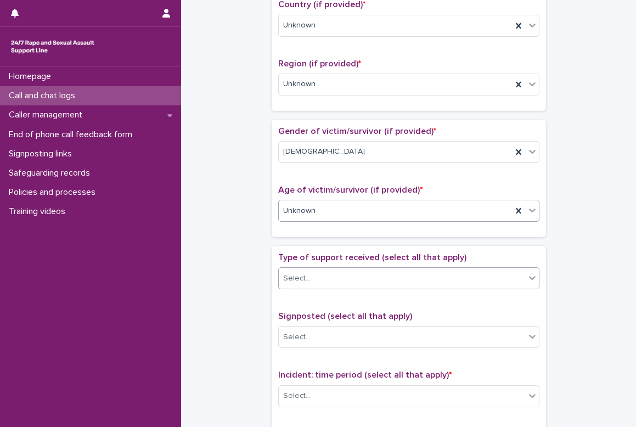
click at [301, 283] on div "Select..." at bounding box center [296, 279] width 27 height 12
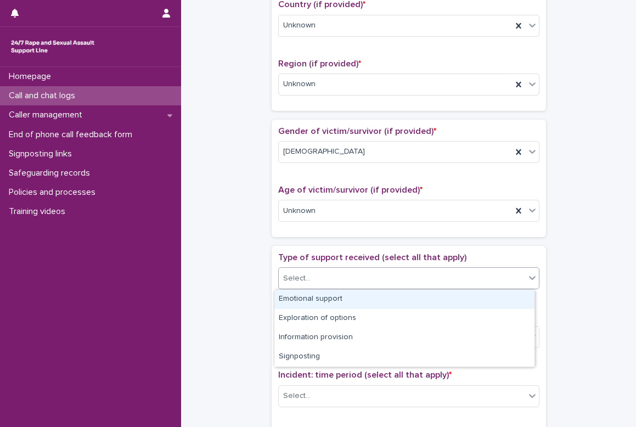
click at [308, 304] on div "Emotional support" at bounding box center [404, 299] width 260 height 19
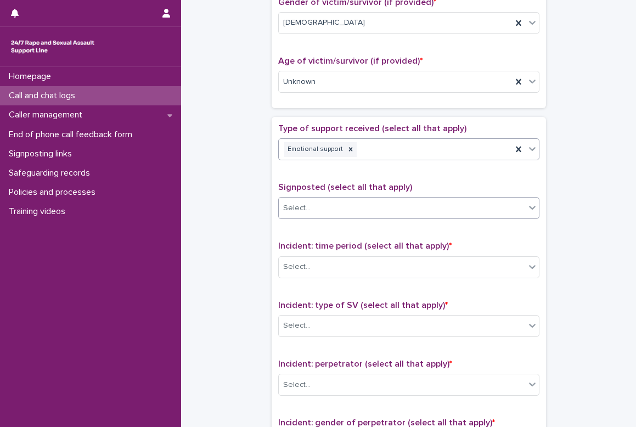
scroll to position [549, 0]
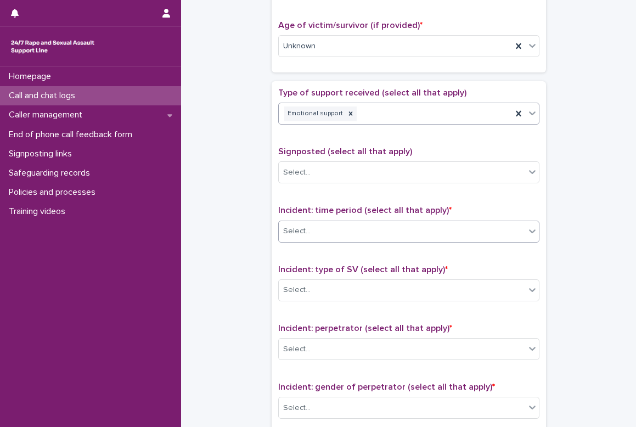
click at [305, 228] on div "Select..." at bounding box center [296, 232] width 27 height 12
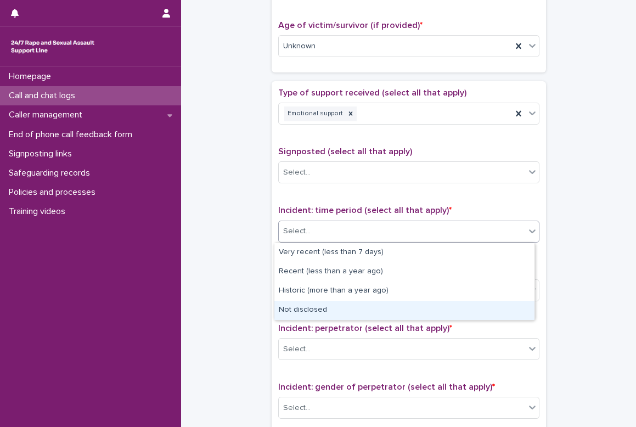
click at [321, 306] on div "Not disclosed" at bounding box center [404, 310] width 260 height 19
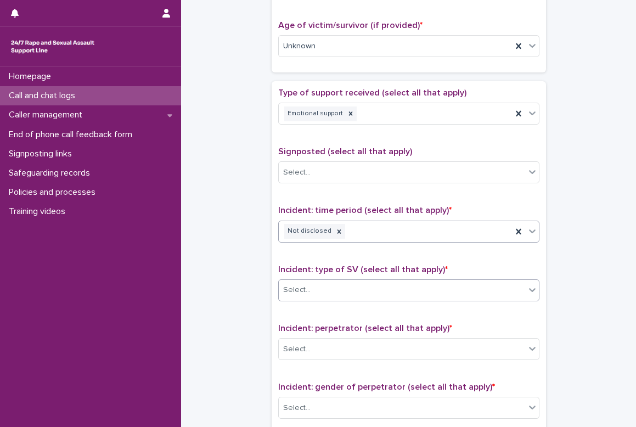
click at [313, 289] on div "Select..." at bounding box center [402, 290] width 246 height 18
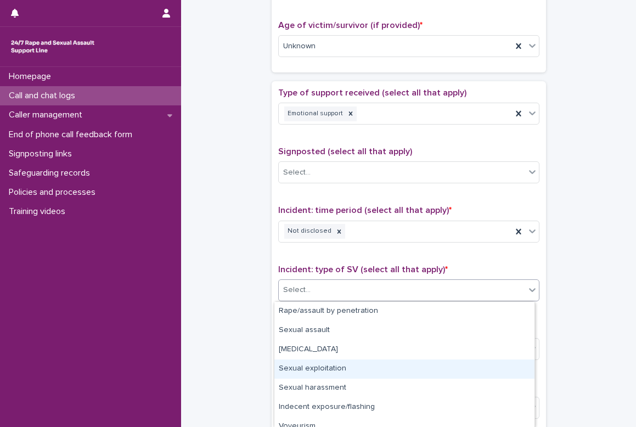
scroll to position [66, 0]
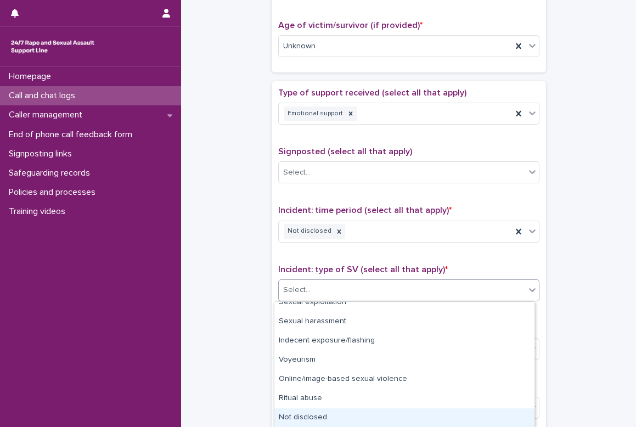
click at [325, 411] on div "Not disclosed" at bounding box center [404, 417] width 260 height 19
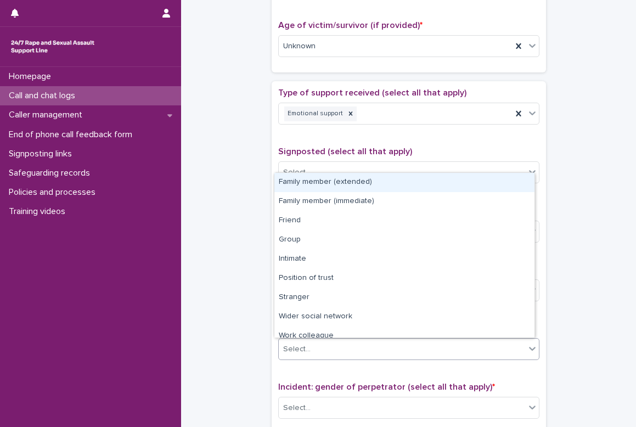
click at [320, 350] on div "Select..." at bounding box center [402, 349] width 246 height 18
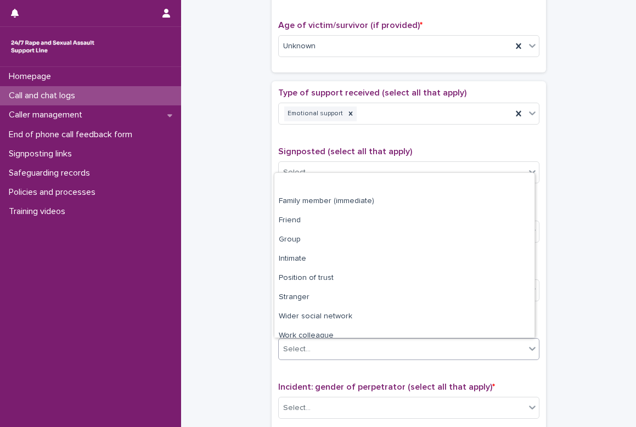
scroll to position [47, 0]
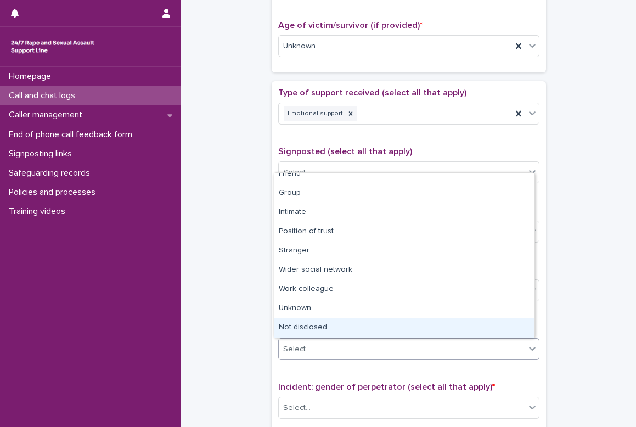
click at [351, 323] on div "Not disclosed" at bounding box center [404, 327] width 260 height 19
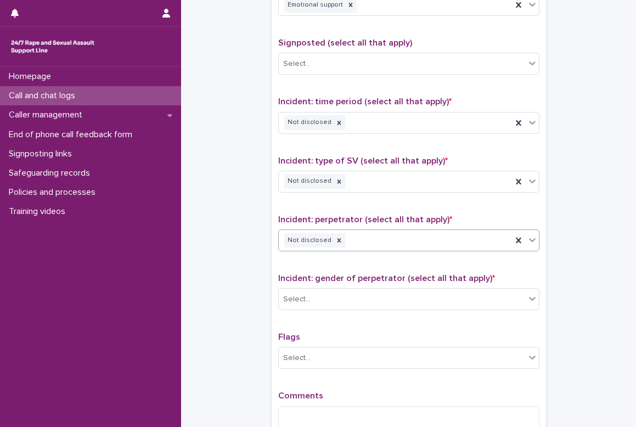
scroll to position [658, 0]
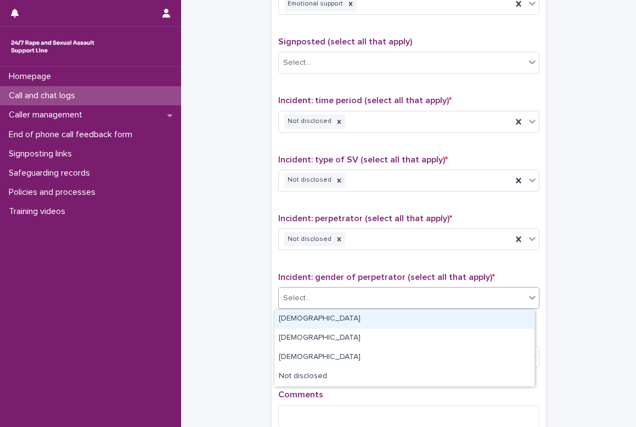
click at [328, 296] on div "Select..." at bounding box center [402, 298] width 246 height 18
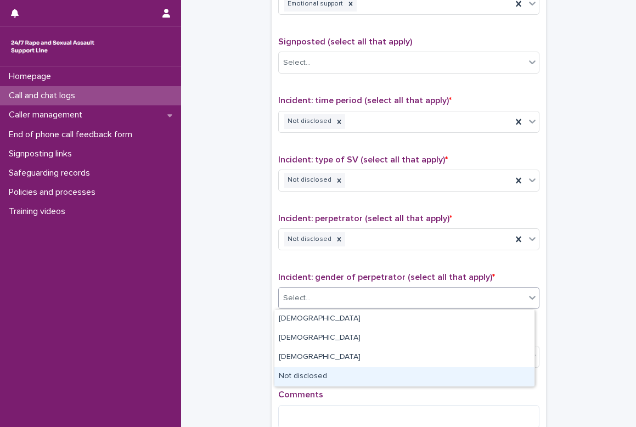
click at [319, 371] on div "Not disclosed" at bounding box center [404, 376] width 260 height 19
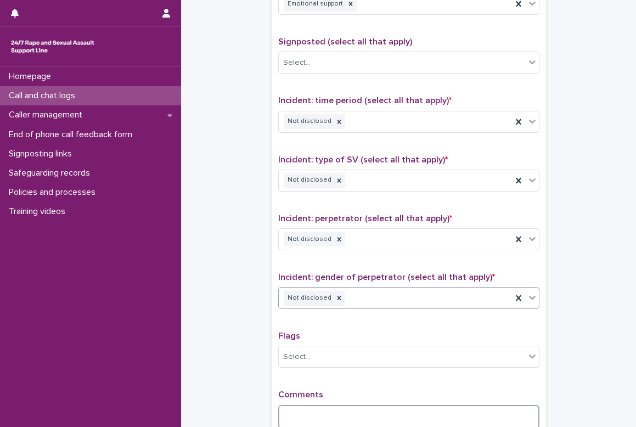
click at [323, 409] on textarea at bounding box center [408, 417] width 261 height 24
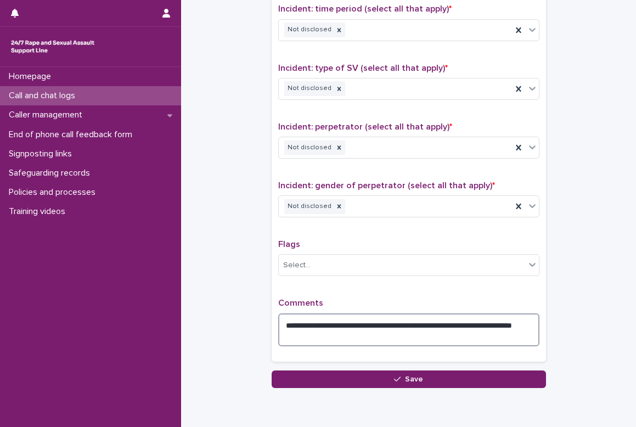
scroll to position [797, 0]
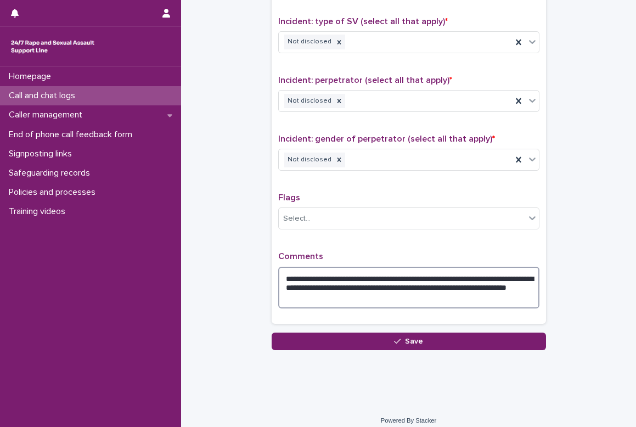
click at [520, 290] on textarea "**********" at bounding box center [408, 288] width 261 height 42
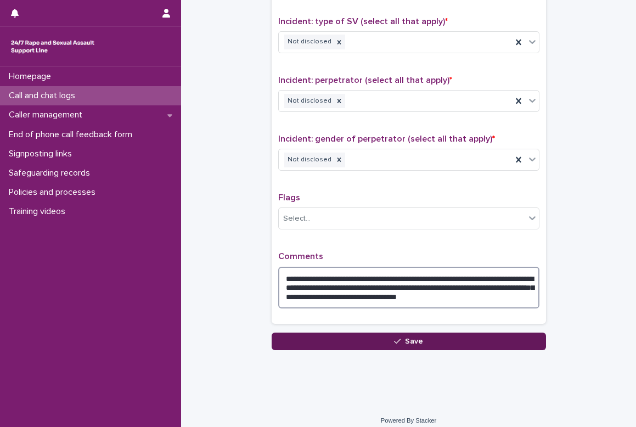
type textarea "**********"
click at [462, 342] on button "Save" at bounding box center [409, 342] width 274 height 18
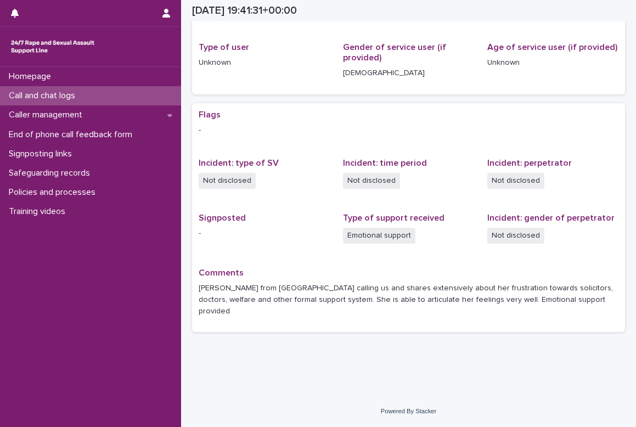
scroll to position [124, 0]
